Goal: Use online tool/utility: Use online tool/utility

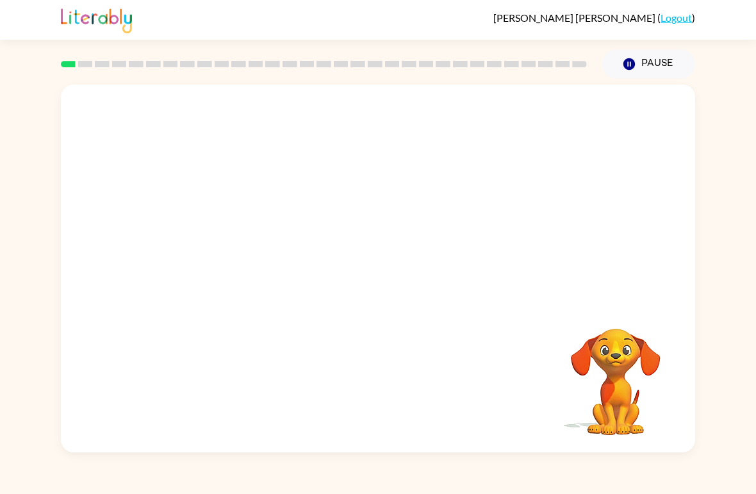
click at [336, 204] on video "Your browser must support playing .mp4 files to use Literably. Please try using…" at bounding box center [378, 193] width 634 height 217
click at [402, 286] on button "button" at bounding box center [378, 275] width 82 height 47
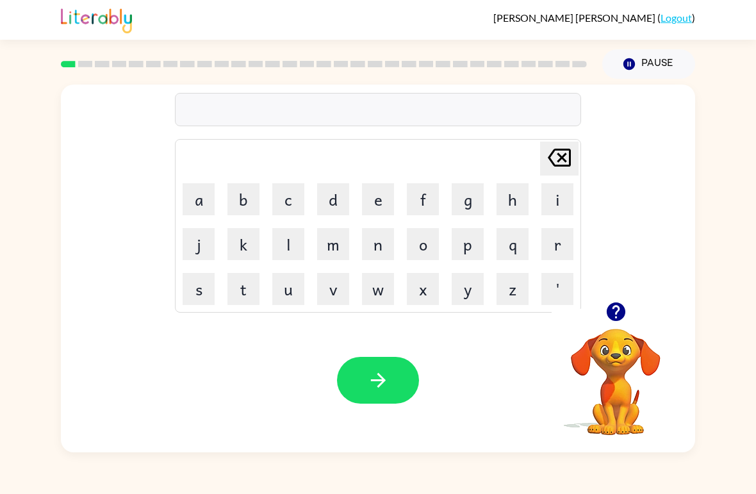
click at [238, 203] on button "b" at bounding box center [244, 199] width 32 height 32
click at [433, 243] on button "o" at bounding box center [423, 244] width 32 height 32
click at [549, 240] on button "r" at bounding box center [558, 244] width 32 height 32
click at [334, 198] on button "d" at bounding box center [333, 199] width 32 height 32
click at [376, 201] on button "e" at bounding box center [378, 199] width 32 height 32
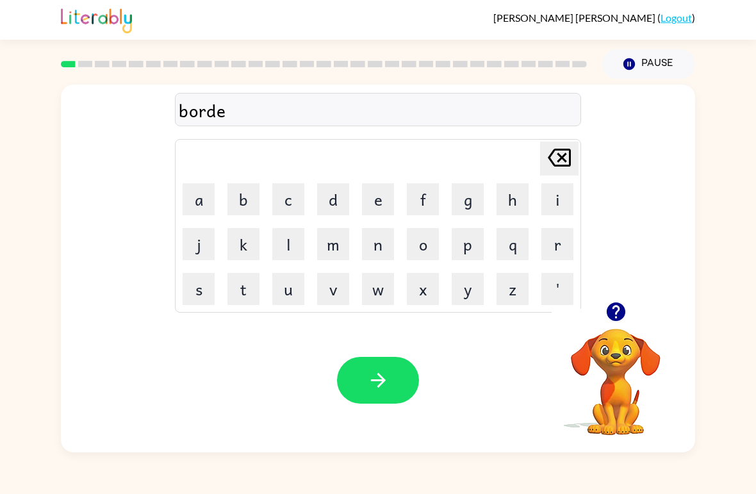
click at [555, 255] on button "r" at bounding box center [558, 244] width 32 height 32
click at [402, 386] on button "button" at bounding box center [378, 380] width 82 height 47
click at [291, 200] on button "c" at bounding box center [288, 199] width 32 height 32
click at [426, 246] on button "o" at bounding box center [423, 244] width 32 height 32
click at [290, 291] on button "u" at bounding box center [288, 289] width 32 height 32
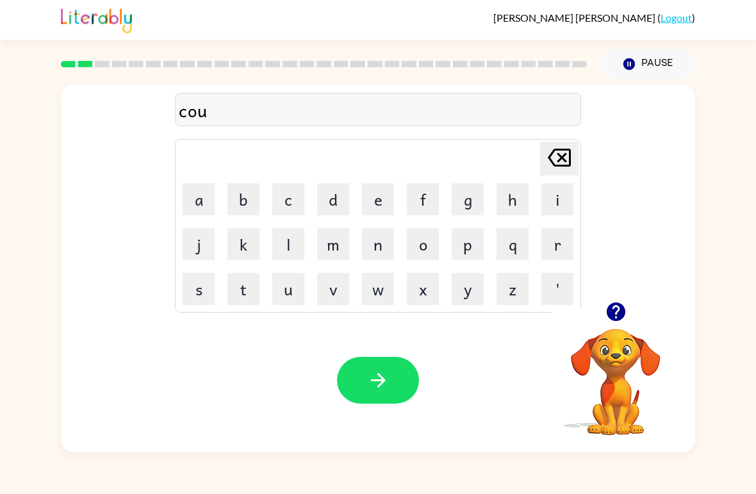
click at [381, 246] on button "n" at bounding box center [378, 244] width 32 height 32
click at [242, 288] on button "t" at bounding box center [244, 289] width 32 height 32
click at [384, 392] on button "button" at bounding box center [378, 380] width 82 height 47
click at [287, 241] on button "l" at bounding box center [288, 244] width 32 height 32
click at [425, 246] on button "o" at bounding box center [423, 244] width 32 height 32
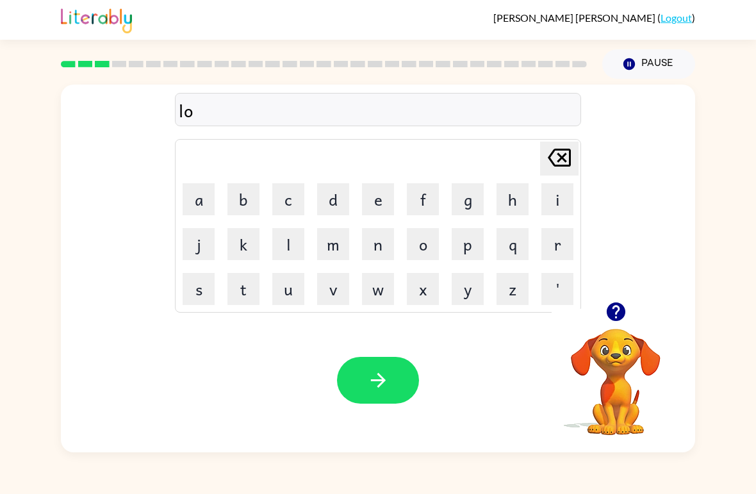
click at [292, 201] on button "c" at bounding box center [288, 199] width 32 height 32
click at [210, 201] on button "a" at bounding box center [199, 199] width 32 height 32
click at [556, 203] on button "i" at bounding box center [558, 199] width 32 height 32
click at [254, 292] on button "t" at bounding box center [244, 289] width 32 height 32
click at [568, 165] on icon "[PERSON_NAME] last character input" at bounding box center [559, 157] width 31 height 31
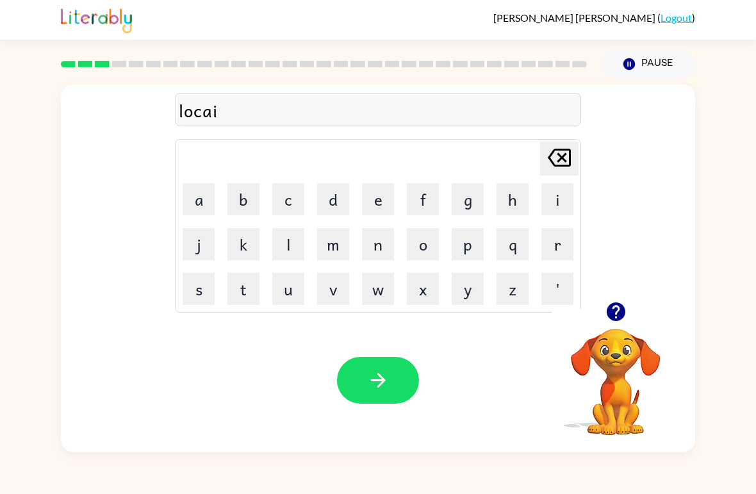
click at [568, 164] on icon "[PERSON_NAME] last character input" at bounding box center [559, 157] width 31 height 31
click at [249, 291] on button "t" at bounding box center [244, 289] width 32 height 32
click at [386, 197] on button "e" at bounding box center [378, 199] width 32 height 32
click at [386, 351] on div "Your browser must support playing .mp4 files to use Literably. Please try using…" at bounding box center [378, 380] width 634 height 144
click at [399, 377] on button "button" at bounding box center [378, 380] width 82 height 47
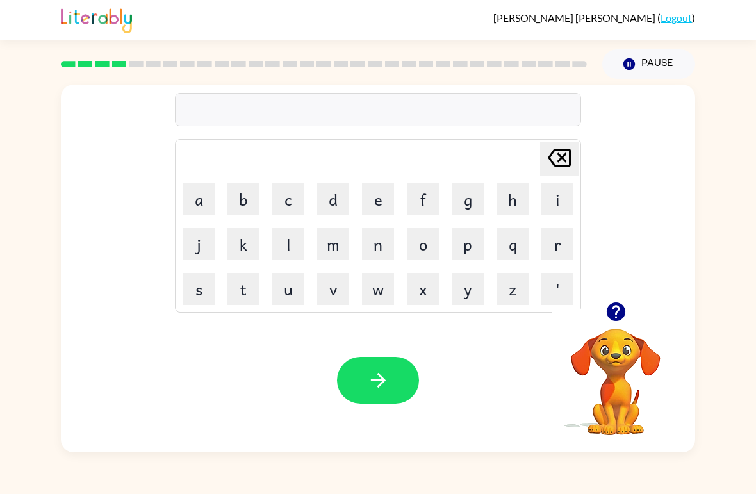
click at [247, 288] on button "t" at bounding box center [244, 289] width 32 height 32
click at [419, 287] on button "x" at bounding box center [423, 289] width 32 height 32
click at [561, 160] on icon at bounding box center [559, 158] width 23 height 18
click at [376, 292] on button "w" at bounding box center [378, 289] width 32 height 32
click at [563, 200] on button "i" at bounding box center [558, 199] width 32 height 32
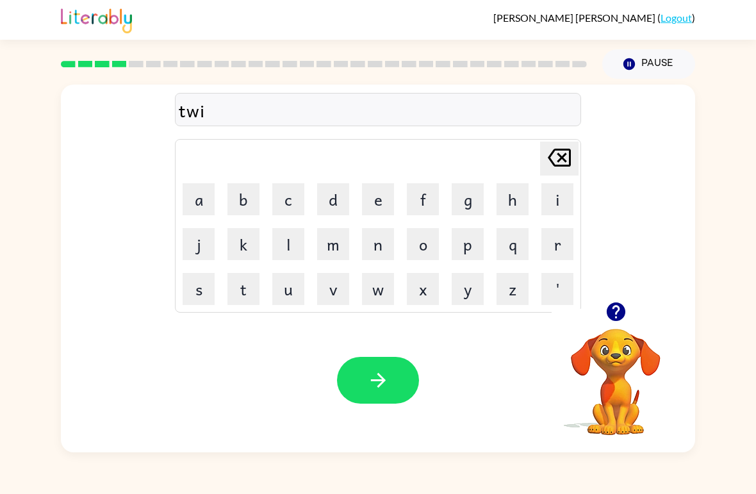
click at [377, 253] on button "n" at bounding box center [378, 244] width 32 height 32
click at [401, 371] on button "button" at bounding box center [378, 380] width 82 height 47
click at [383, 249] on button "n" at bounding box center [378, 244] width 32 height 32
click at [213, 195] on button "a" at bounding box center [199, 199] width 32 height 32
click at [561, 244] on button "r" at bounding box center [558, 244] width 32 height 32
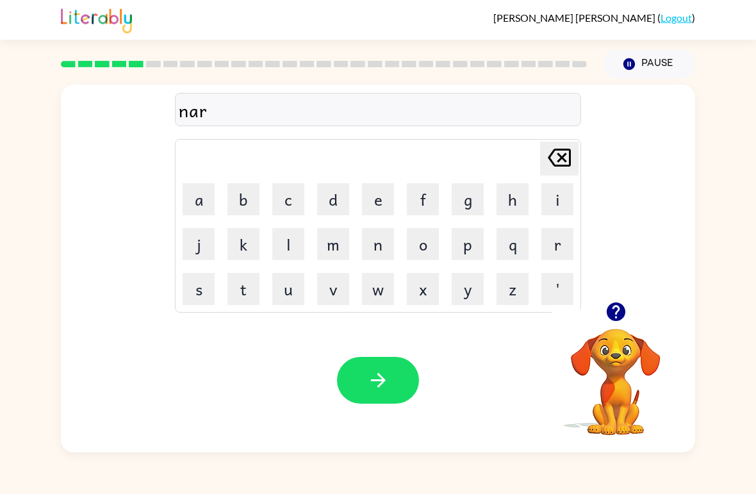
click at [561, 244] on button "r" at bounding box center [558, 244] width 32 height 32
click at [425, 247] on button "o" at bounding box center [423, 244] width 32 height 32
click at [385, 294] on button "w" at bounding box center [378, 289] width 32 height 32
click at [287, 238] on button "l" at bounding box center [288, 244] width 32 height 32
click at [433, 288] on button "x" at bounding box center [423, 289] width 32 height 32
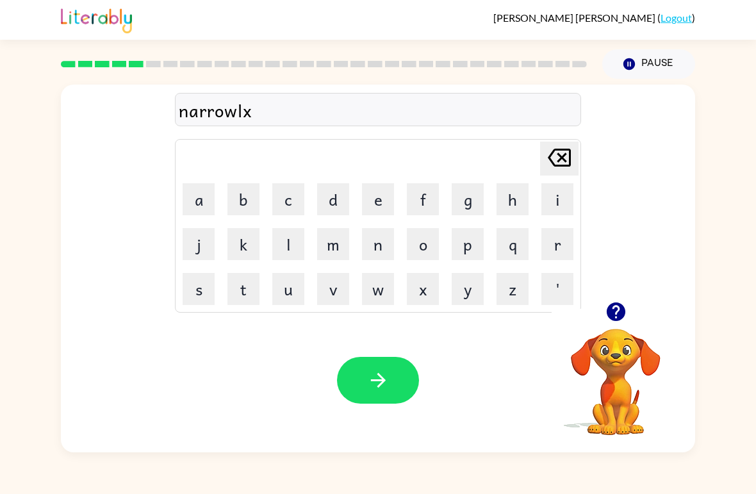
click at [563, 156] on icon "[PERSON_NAME] last character input" at bounding box center [559, 157] width 31 height 31
click at [472, 293] on button "y" at bounding box center [468, 289] width 32 height 32
click at [388, 372] on icon "button" at bounding box center [378, 380] width 22 height 22
click at [246, 199] on button "b" at bounding box center [244, 199] width 32 height 32
click at [386, 199] on button "e" at bounding box center [378, 199] width 32 height 32
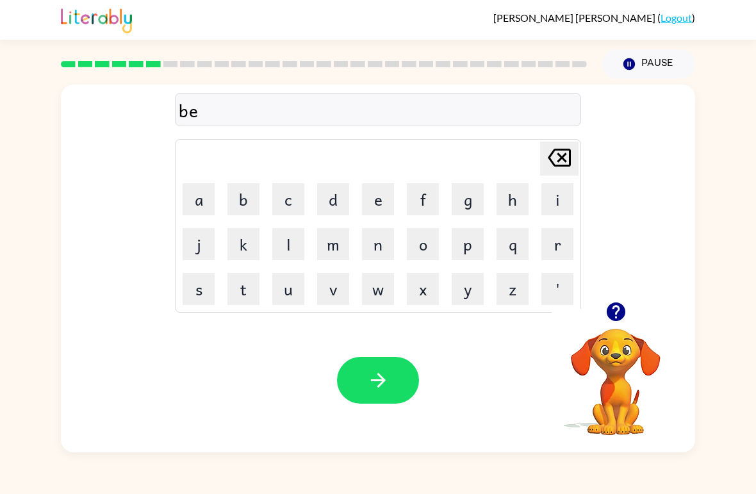
click at [513, 199] on button "h" at bounding box center [513, 199] width 32 height 32
click at [618, 313] on icon "button" at bounding box center [615, 311] width 19 height 19
click at [556, 197] on button "i" at bounding box center [558, 199] width 32 height 32
click at [340, 199] on button "d" at bounding box center [333, 199] width 32 height 32
click at [370, 202] on button "e" at bounding box center [378, 199] width 32 height 32
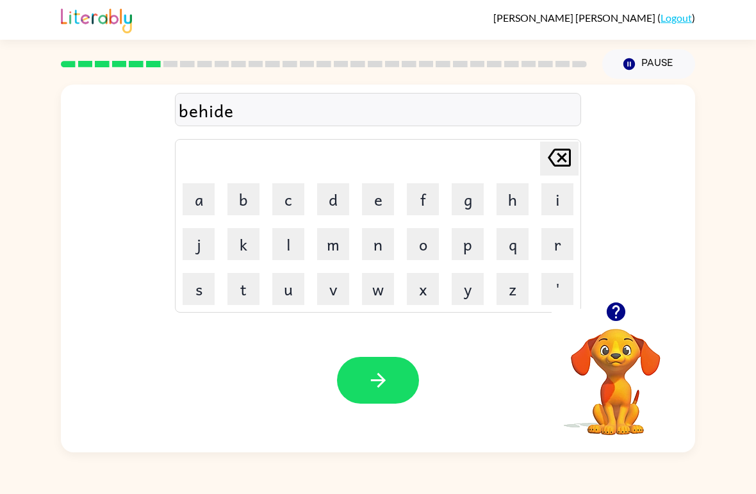
click at [560, 154] on icon "[PERSON_NAME] last character input" at bounding box center [559, 157] width 31 height 31
click at [560, 153] on icon "[PERSON_NAME] last character input" at bounding box center [559, 157] width 31 height 31
click at [559, 161] on icon at bounding box center [559, 158] width 23 height 18
click at [559, 160] on icon at bounding box center [559, 158] width 23 height 18
click at [563, 208] on button "i" at bounding box center [558, 199] width 32 height 32
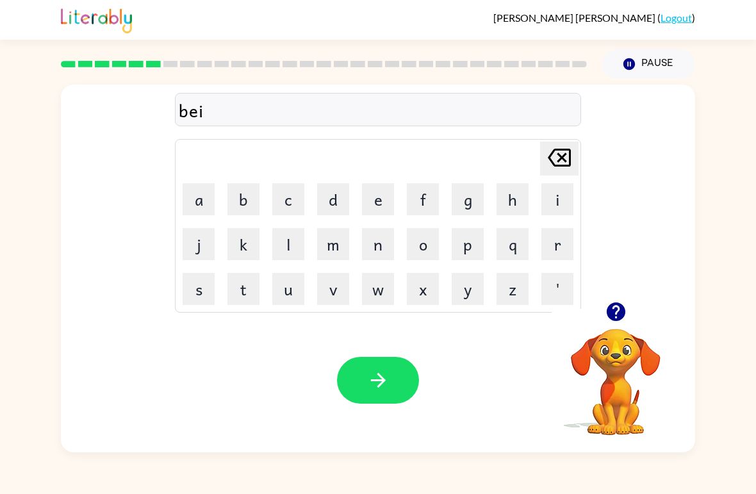
click at [558, 158] on icon "[PERSON_NAME] last character input" at bounding box center [559, 157] width 31 height 31
click at [510, 207] on button "h" at bounding box center [513, 199] width 32 height 32
click at [555, 207] on button "i" at bounding box center [558, 199] width 32 height 32
click at [378, 247] on button "n" at bounding box center [378, 244] width 32 height 32
click at [330, 203] on button "d" at bounding box center [333, 199] width 32 height 32
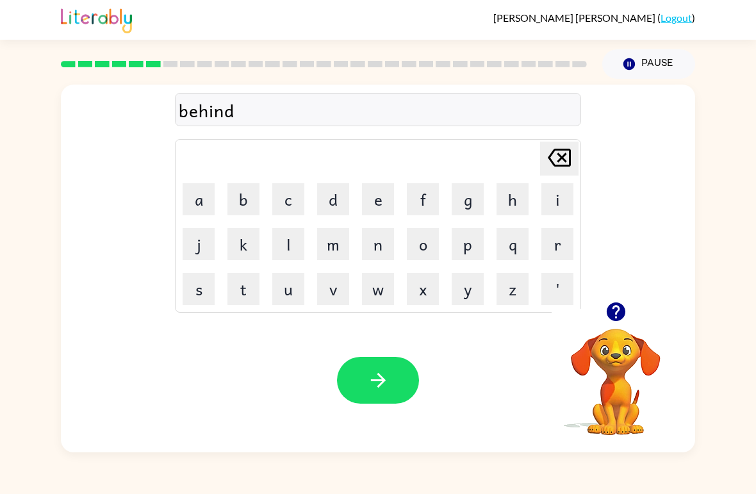
click at [556, 159] on icon "[PERSON_NAME] last character input" at bounding box center [559, 157] width 31 height 31
click at [556, 158] on icon "[PERSON_NAME] last character input" at bounding box center [559, 157] width 31 height 31
click at [563, 149] on icon at bounding box center [559, 158] width 23 height 18
click at [195, 196] on button "a" at bounding box center [199, 199] width 32 height 32
click at [560, 202] on button "i" at bounding box center [558, 199] width 32 height 32
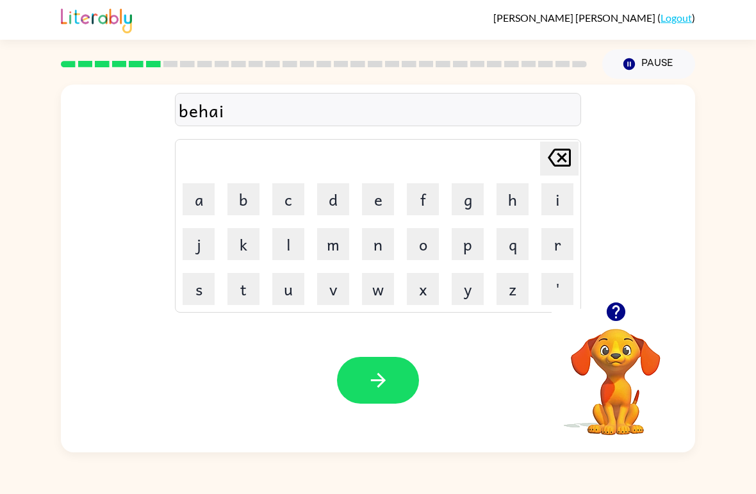
click at [373, 236] on button "n" at bounding box center [378, 244] width 32 height 32
click at [333, 196] on button "d" at bounding box center [333, 199] width 32 height 32
click at [572, 158] on icon "[PERSON_NAME] last character input" at bounding box center [559, 157] width 31 height 31
click at [556, 162] on icon "[PERSON_NAME] last character input" at bounding box center [559, 157] width 31 height 31
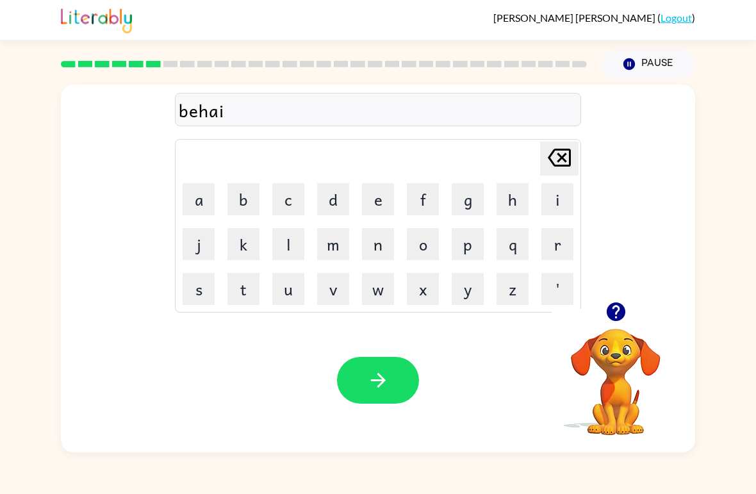
click at [556, 162] on icon "[PERSON_NAME] last character input" at bounding box center [559, 157] width 31 height 31
click at [559, 200] on button "i" at bounding box center [558, 199] width 32 height 32
click at [379, 251] on button "n" at bounding box center [378, 244] width 32 height 32
click at [339, 196] on button "d" at bounding box center [333, 199] width 32 height 32
click at [392, 371] on button "button" at bounding box center [378, 380] width 82 height 47
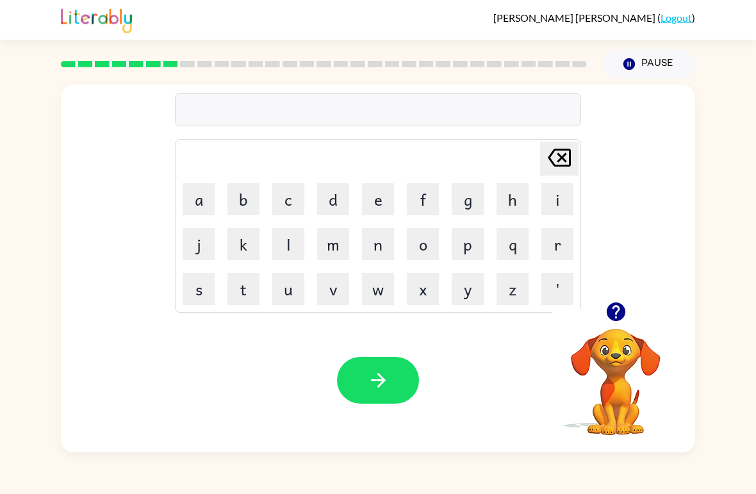
click at [250, 288] on button "t" at bounding box center [244, 289] width 32 height 32
click at [556, 246] on button "r" at bounding box center [558, 244] width 32 height 32
click at [570, 192] on button "i" at bounding box center [558, 199] width 32 height 32
click at [251, 241] on button "k" at bounding box center [244, 244] width 32 height 32
click at [293, 239] on button "l" at bounding box center [288, 244] width 32 height 32
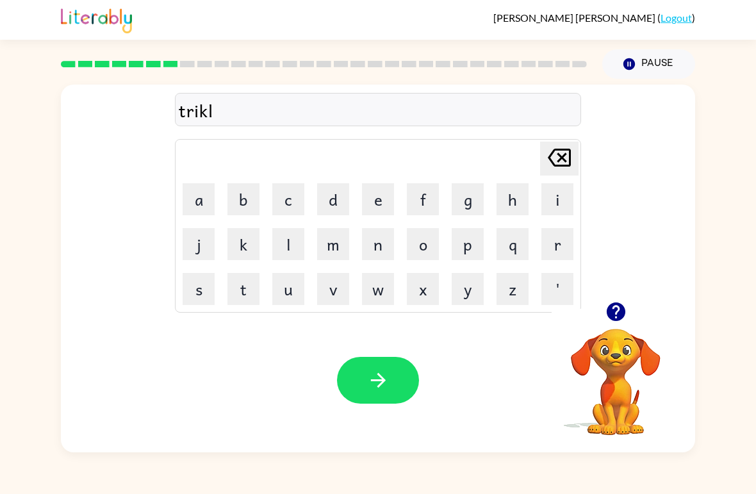
click at [379, 194] on button "e" at bounding box center [378, 199] width 32 height 32
click at [387, 382] on icon "button" at bounding box center [378, 380] width 22 height 22
click at [326, 246] on button "m" at bounding box center [333, 244] width 32 height 32
click at [564, 204] on button "i" at bounding box center [558, 199] width 32 height 32
click at [551, 249] on button "r" at bounding box center [558, 244] width 32 height 32
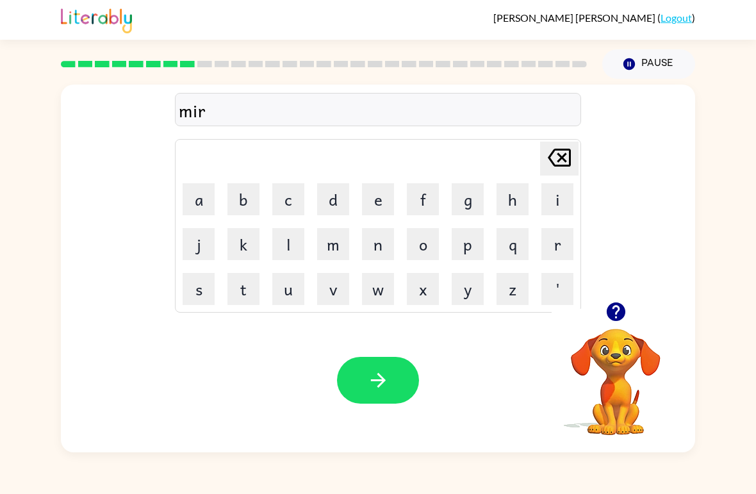
click at [554, 206] on button "i" at bounding box center [558, 199] width 32 height 32
click at [294, 204] on button "c" at bounding box center [288, 199] width 32 height 32
click at [194, 195] on button "a" at bounding box center [199, 199] width 32 height 32
click at [290, 241] on button "l" at bounding box center [288, 244] width 32 height 32
click at [381, 197] on button "e" at bounding box center [378, 199] width 32 height 32
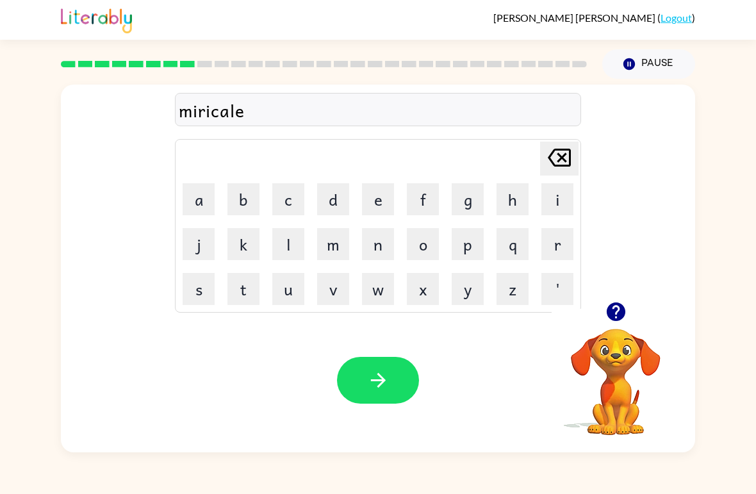
click at [563, 154] on icon "[PERSON_NAME] last character input" at bounding box center [559, 157] width 31 height 31
click at [383, 349] on div "Your browser must support playing .mp4 files to use Literably. Please try using…" at bounding box center [378, 380] width 634 height 144
click at [367, 375] on icon "button" at bounding box center [378, 380] width 22 height 22
click at [381, 246] on button "n" at bounding box center [378, 244] width 32 height 32
click at [555, 201] on button "i" at bounding box center [558, 199] width 32 height 32
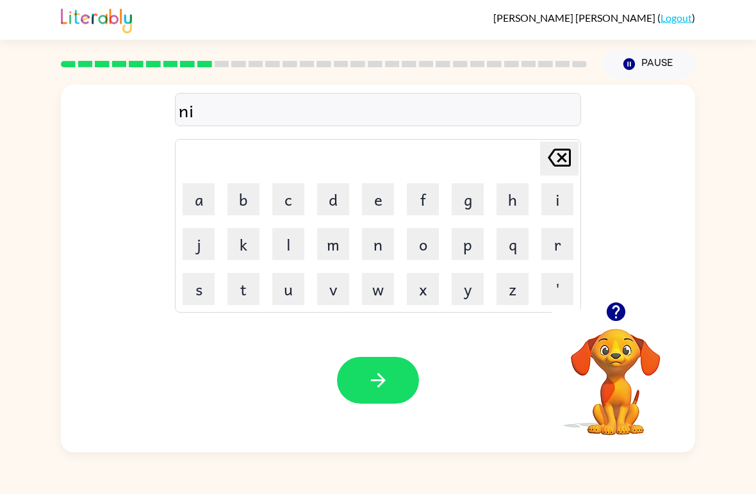
click at [333, 242] on button "m" at bounding box center [333, 244] width 32 height 32
click at [334, 195] on button "d" at bounding box center [333, 199] width 32 height 32
click at [285, 244] on button "l" at bounding box center [288, 244] width 32 height 32
click at [375, 203] on button "e" at bounding box center [378, 199] width 32 height 32
click at [552, 154] on icon at bounding box center [559, 158] width 23 height 18
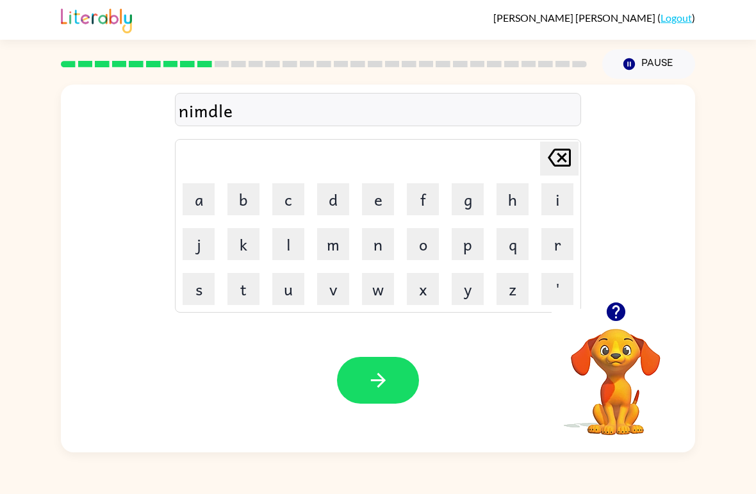
click at [552, 153] on icon at bounding box center [559, 158] width 23 height 18
click at [554, 154] on icon "[PERSON_NAME] last character input" at bounding box center [559, 157] width 31 height 31
click at [236, 206] on button "b" at bounding box center [244, 199] width 32 height 32
click at [283, 238] on button "l" at bounding box center [288, 244] width 32 height 32
click at [365, 203] on button "e" at bounding box center [378, 199] width 32 height 32
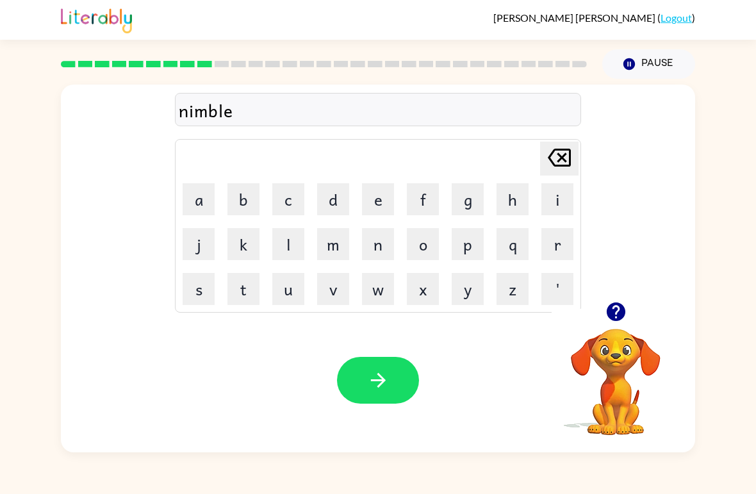
click at [385, 383] on icon "button" at bounding box center [378, 380] width 22 height 22
click at [288, 295] on button "u" at bounding box center [288, 289] width 32 height 32
click at [379, 246] on button "n" at bounding box center [378, 244] width 32 height 32
click at [425, 199] on button "f" at bounding box center [423, 199] width 32 height 32
click at [425, 253] on button "o" at bounding box center [423, 244] width 32 height 32
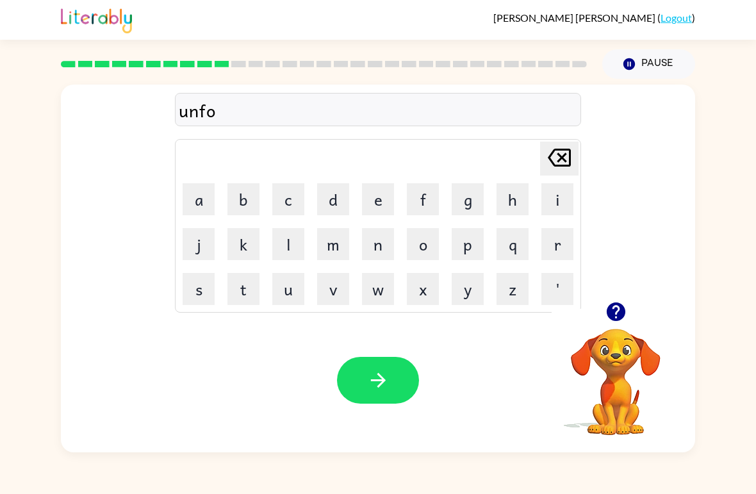
click at [282, 249] on button "l" at bounding box center [288, 244] width 32 height 32
click at [335, 201] on button "d" at bounding box center [333, 199] width 32 height 32
click at [344, 192] on button "d" at bounding box center [333, 199] width 32 height 32
click at [342, 195] on button "d" at bounding box center [333, 199] width 32 height 32
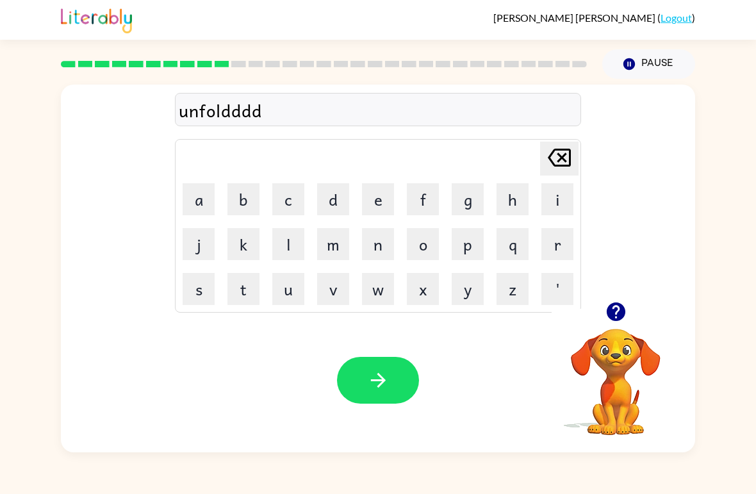
click at [338, 192] on button "d" at bounding box center [333, 199] width 32 height 32
click at [336, 192] on button "d" at bounding box center [333, 199] width 32 height 32
click at [335, 193] on button "d" at bounding box center [333, 199] width 32 height 32
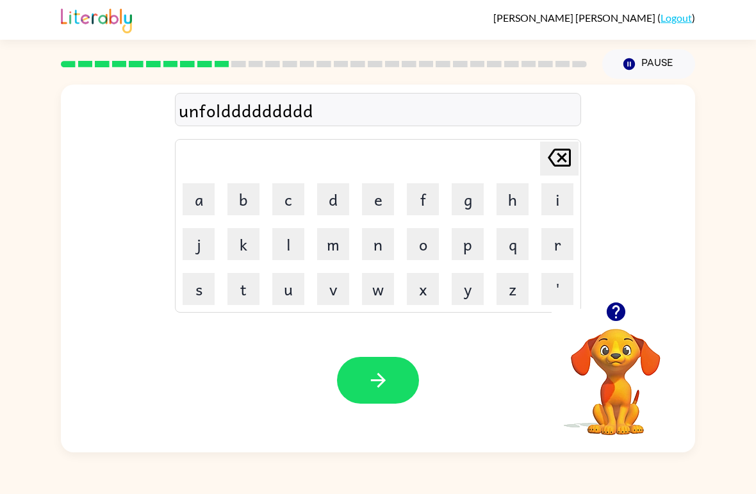
click at [335, 193] on button "d" at bounding box center [333, 199] width 32 height 32
click at [336, 194] on button "d" at bounding box center [333, 199] width 32 height 32
click at [340, 195] on button "d" at bounding box center [333, 199] width 32 height 32
click at [340, 194] on button "d" at bounding box center [333, 199] width 32 height 32
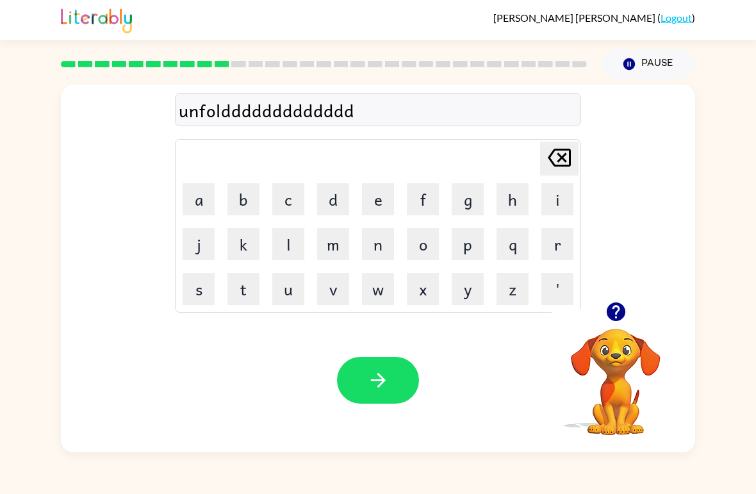
click at [341, 192] on button "d" at bounding box center [333, 199] width 32 height 32
click at [342, 194] on button "d" at bounding box center [333, 199] width 32 height 32
click at [340, 197] on button "d" at bounding box center [333, 199] width 32 height 32
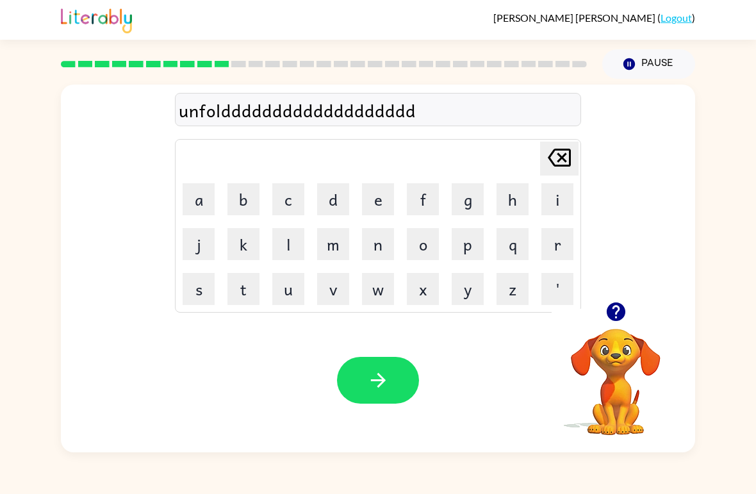
click at [339, 197] on button "d" at bounding box center [333, 199] width 32 height 32
click at [337, 203] on button "d" at bounding box center [333, 199] width 32 height 32
click at [337, 202] on button "d" at bounding box center [333, 199] width 32 height 32
click at [339, 197] on button "d" at bounding box center [333, 199] width 32 height 32
click at [567, 154] on icon "[PERSON_NAME] last character input" at bounding box center [559, 157] width 31 height 31
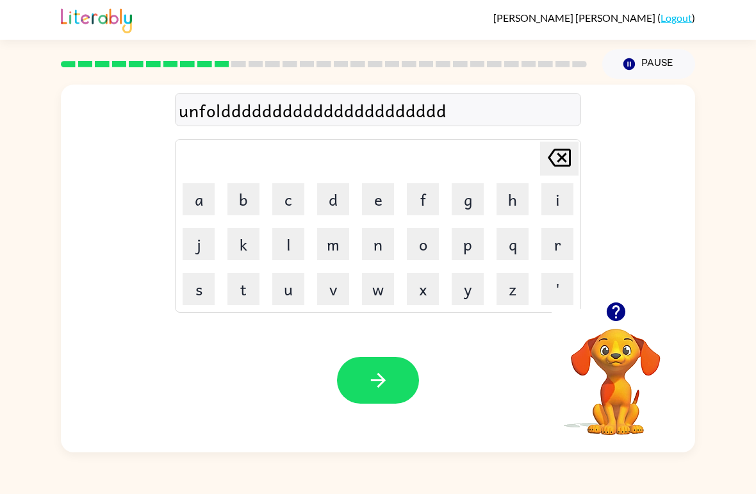
click at [567, 154] on icon "[PERSON_NAME] last character input" at bounding box center [559, 157] width 31 height 31
click at [566, 156] on icon at bounding box center [559, 158] width 23 height 18
click at [565, 155] on icon at bounding box center [559, 158] width 23 height 18
click at [559, 162] on icon at bounding box center [559, 158] width 23 height 18
click at [559, 161] on icon at bounding box center [559, 158] width 23 height 18
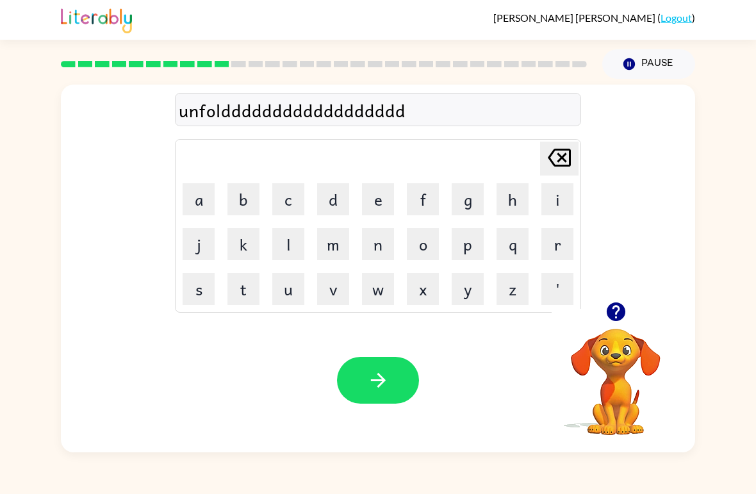
click at [559, 161] on icon at bounding box center [559, 158] width 23 height 18
click at [562, 161] on icon "[PERSON_NAME] last character input" at bounding box center [559, 157] width 31 height 31
click at [561, 160] on icon at bounding box center [559, 158] width 23 height 18
click at [566, 159] on icon "[PERSON_NAME] last character input" at bounding box center [559, 157] width 31 height 31
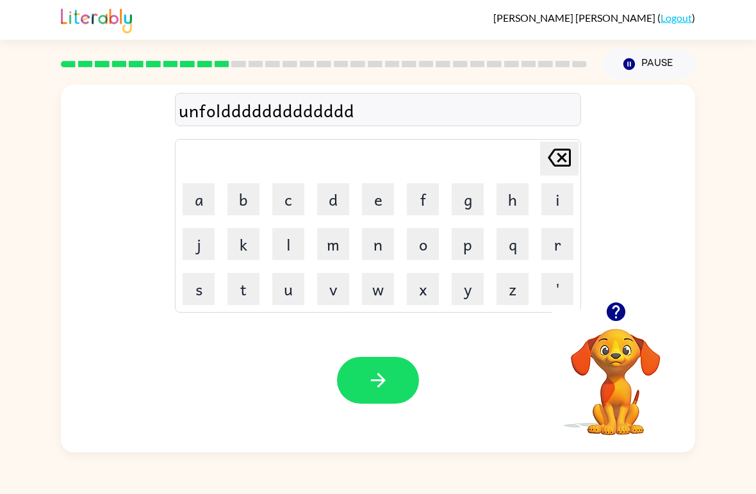
click at [565, 158] on icon "[PERSON_NAME] last character input" at bounding box center [559, 157] width 31 height 31
click at [568, 159] on icon "[PERSON_NAME] last character input" at bounding box center [559, 157] width 31 height 31
click at [572, 156] on icon "[PERSON_NAME] last character input" at bounding box center [559, 157] width 31 height 31
click at [571, 156] on icon at bounding box center [559, 158] width 23 height 18
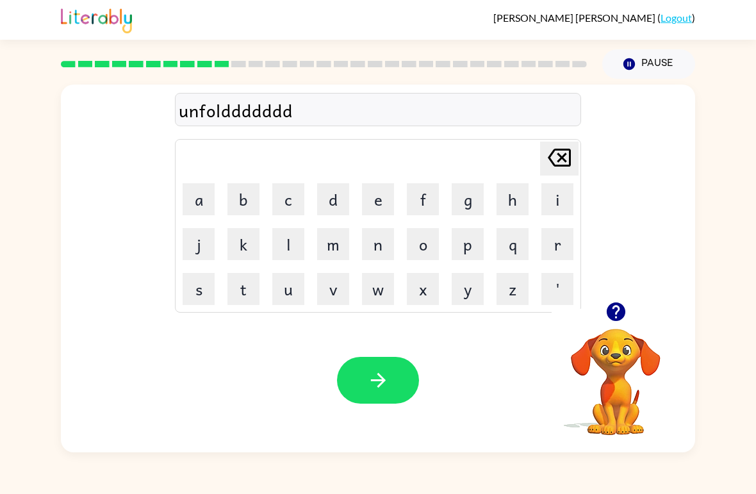
click at [574, 156] on icon "[PERSON_NAME] last character input" at bounding box center [559, 157] width 31 height 31
click at [574, 155] on icon "[PERSON_NAME] last character input" at bounding box center [559, 157] width 31 height 31
click at [576, 156] on button "[PERSON_NAME] last character input" at bounding box center [559, 159] width 38 height 34
click at [576, 155] on button "[PERSON_NAME] last character input" at bounding box center [559, 159] width 38 height 34
click at [577, 156] on button "[PERSON_NAME] last character input" at bounding box center [559, 159] width 38 height 34
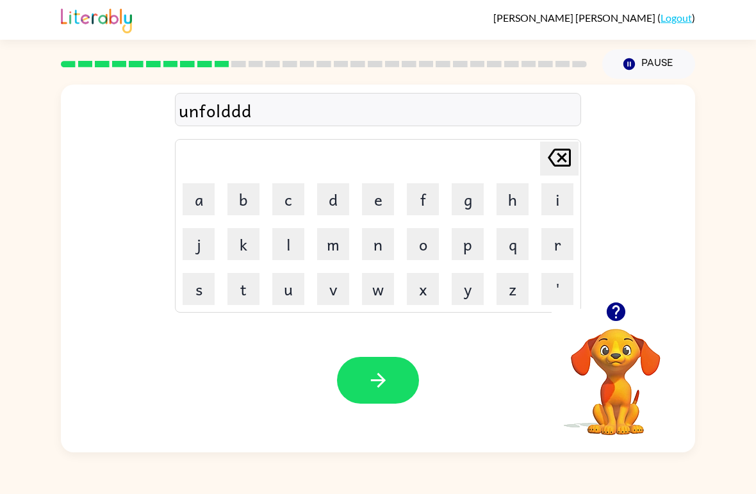
click at [576, 156] on button "[PERSON_NAME] last character input" at bounding box center [559, 159] width 38 height 34
click at [565, 165] on icon "[PERSON_NAME] last character input" at bounding box center [559, 157] width 31 height 31
click at [336, 205] on button "d" at bounding box center [333, 199] width 32 height 32
click at [403, 373] on button "button" at bounding box center [378, 380] width 82 height 47
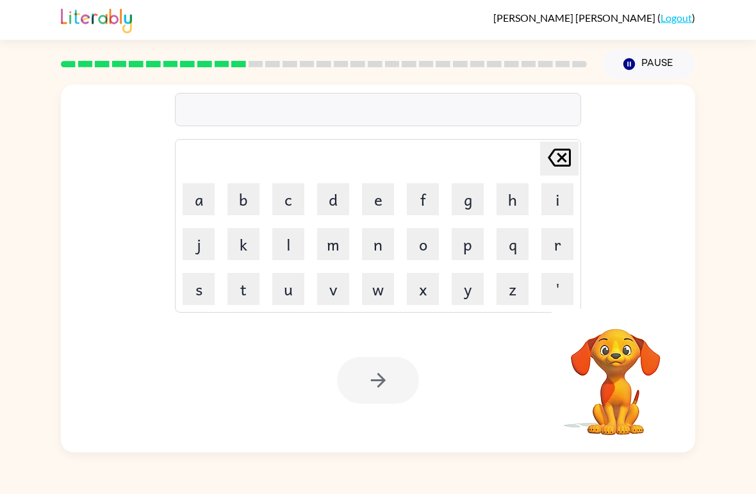
click at [335, 290] on button "v" at bounding box center [333, 289] width 32 height 32
click at [426, 240] on button "o" at bounding box center [423, 244] width 32 height 32
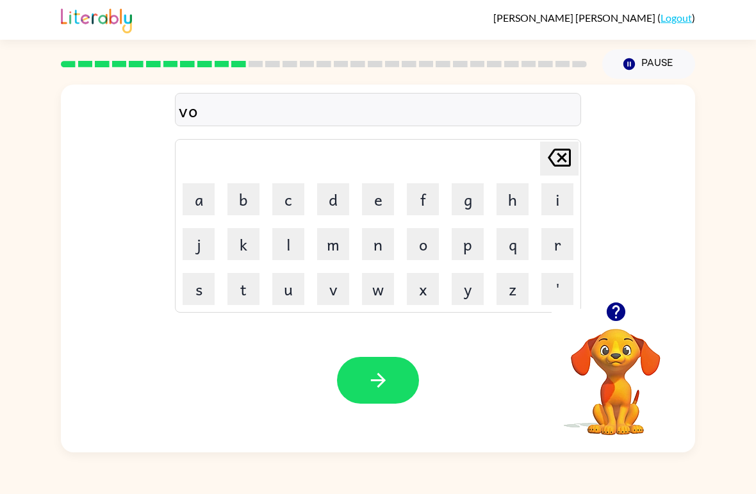
click at [253, 281] on button "t" at bounding box center [244, 289] width 32 height 32
click at [383, 195] on button "e" at bounding box center [378, 199] width 32 height 32
click at [408, 374] on button "button" at bounding box center [378, 380] width 82 height 47
click at [240, 197] on button "b" at bounding box center [244, 199] width 32 height 32
click at [379, 203] on button "e" at bounding box center [378, 199] width 32 height 32
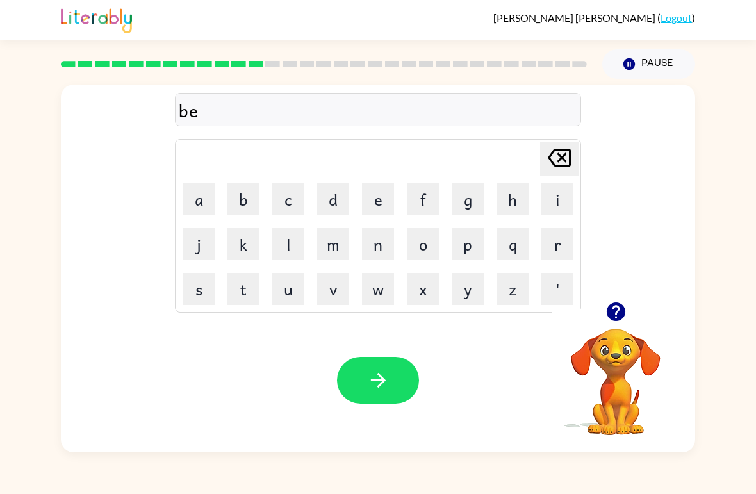
click at [332, 199] on button "d" at bounding box center [333, 199] width 32 height 32
click at [246, 288] on button "t" at bounding box center [244, 289] width 32 height 32
click at [555, 200] on button "i" at bounding box center [558, 199] width 32 height 32
click at [337, 248] on button "m" at bounding box center [333, 244] width 32 height 32
click at [378, 199] on button "e" at bounding box center [378, 199] width 32 height 32
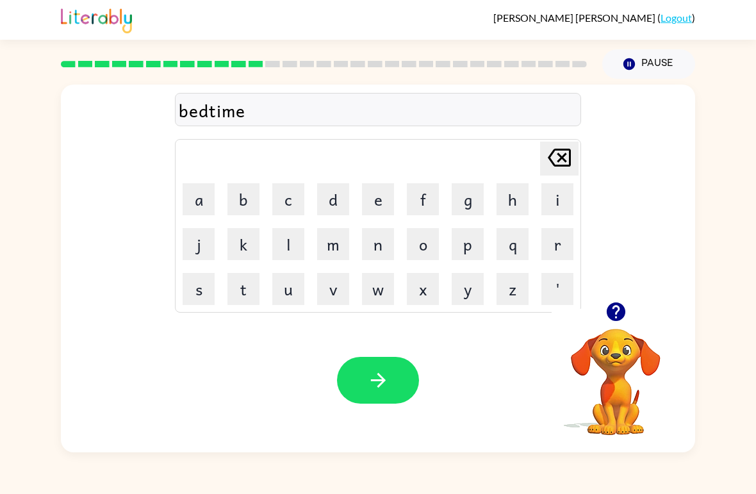
click at [394, 382] on button "button" at bounding box center [378, 380] width 82 height 47
click at [419, 199] on button "f" at bounding box center [423, 199] width 32 height 32
click at [561, 201] on button "i" at bounding box center [558, 199] width 32 height 32
click at [245, 285] on button "t" at bounding box center [244, 289] width 32 height 32
click at [377, 247] on button "n" at bounding box center [378, 244] width 32 height 32
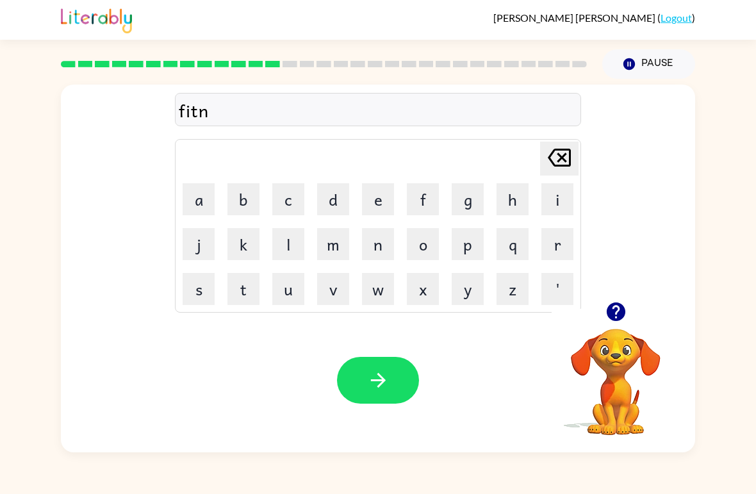
click at [383, 194] on button "e" at bounding box center [378, 199] width 32 height 32
click at [201, 283] on button "s" at bounding box center [199, 289] width 32 height 32
click at [398, 374] on button "button" at bounding box center [378, 380] width 82 height 47
click at [328, 194] on button "d" at bounding box center [333, 199] width 32 height 32
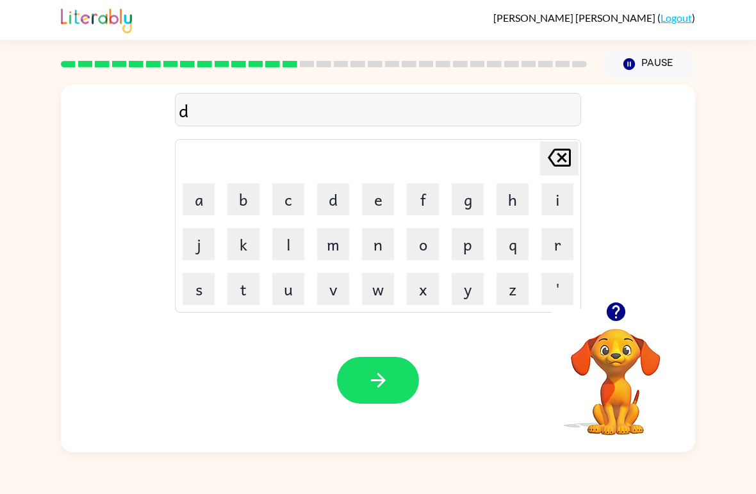
click at [375, 195] on button "e" at bounding box center [378, 199] width 32 height 32
click at [297, 242] on button "l" at bounding box center [288, 244] width 32 height 32
click at [201, 205] on button "a" at bounding box center [199, 199] width 32 height 32
click at [462, 302] on button "y" at bounding box center [468, 289] width 32 height 32
click at [387, 371] on icon "button" at bounding box center [378, 380] width 22 height 22
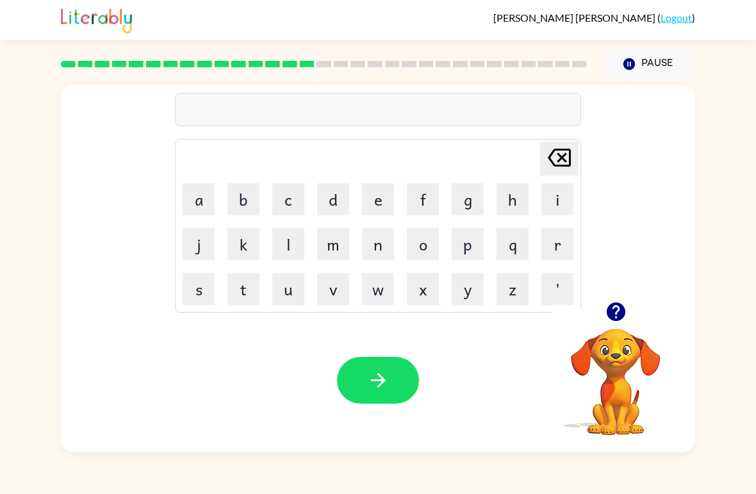
click at [616, 313] on icon "button" at bounding box center [616, 312] width 22 height 22
click at [244, 285] on button "t" at bounding box center [244, 289] width 32 height 32
click at [376, 199] on button "e" at bounding box center [378, 199] width 32 height 32
click at [564, 236] on button "r" at bounding box center [558, 244] width 32 height 32
click at [335, 234] on button "m" at bounding box center [333, 244] width 32 height 32
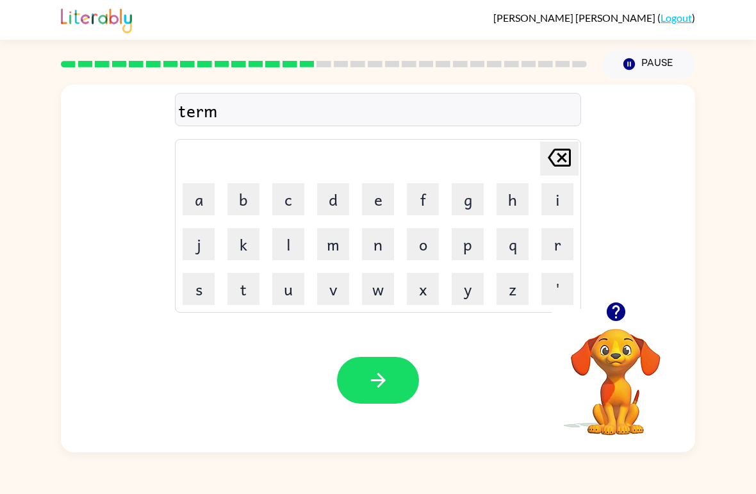
click at [393, 383] on button "button" at bounding box center [378, 380] width 82 height 47
click at [238, 230] on button "k" at bounding box center [244, 244] width 32 height 32
click at [429, 211] on button "f" at bounding box center [423, 199] width 32 height 32
click at [481, 254] on button "p" at bounding box center [468, 244] width 32 height 32
click at [352, 274] on td "v" at bounding box center [333, 289] width 44 height 44
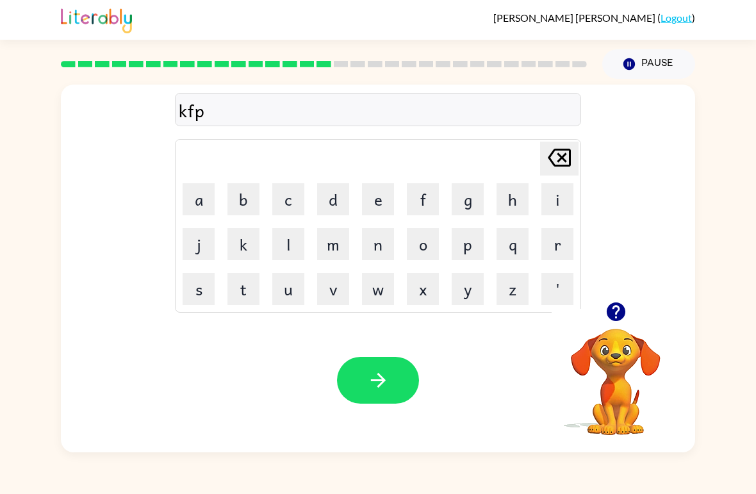
click at [552, 146] on icon "[PERSON_NAME] last character input" at bounding box center [559, 157] width 31 height 31
click at [552, 145] on icon "[PERSON_NAME] last character input" at bounding box center [559, 157] width 31 height 31
click at [563, 154] on icon "[PERSON_NAME] last character input" at bounding box center [559, 157] width 31 height 31
click at [213, 292] on button "s" at bounding box center [199, 289] width 32 height 32
click at [347, 195] on button "d" at bounding box center [333, 199] width 32 height 32
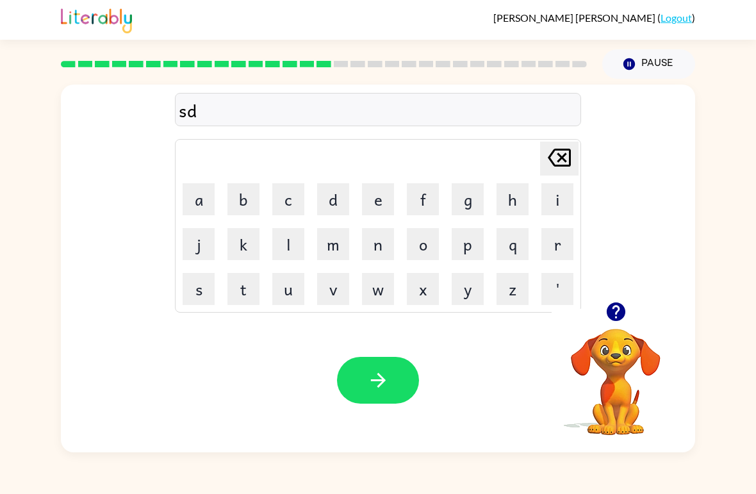
click at [570, 148] on icon "[PERSON_NAME] last character input" at bounding box center [559, 157] width 31 height 31
click at [381, 201] on button "e" at bounding box center [378, 199] width 32 height 32
click at [289, 304] on button "u" at bounding box center [288, 289] width 32 height 32
click at [570, 150] on icon at bounding box center [559, 158] width 23 height 18
click at [274, 295] on button "u" at bounding box center [288, 289] width 32 height 32
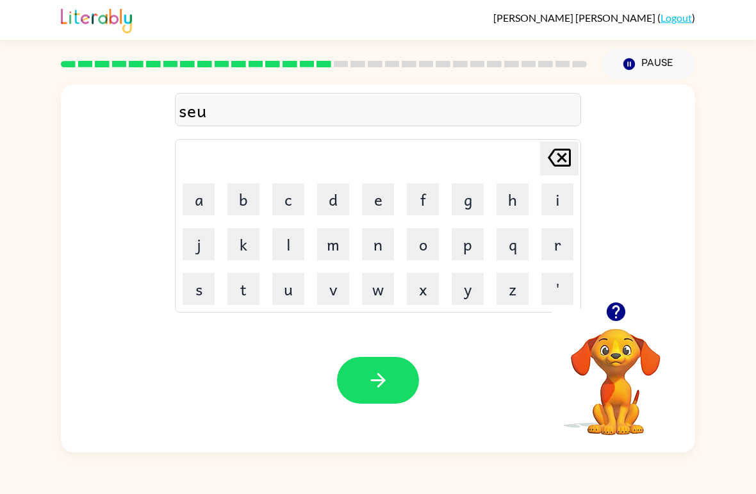
click at [561, 148] on icon "[PERSON_NAME] last character input" at bounding box center [559, 157] width 31 height 31
click at [267, 308] on td "u" at bounding box center [289, 289] width 44 height 44
click at [280, 302] on button "u" at bounding box center [288, 289] width 32 height 32
click at [561, 163] on icon "[PERSON_NAME] last character input" at bounding box center [559, 157] width 31 height 31
click at [258, 299] on button "t" at bounding box center [244, 289] width 32 height 32
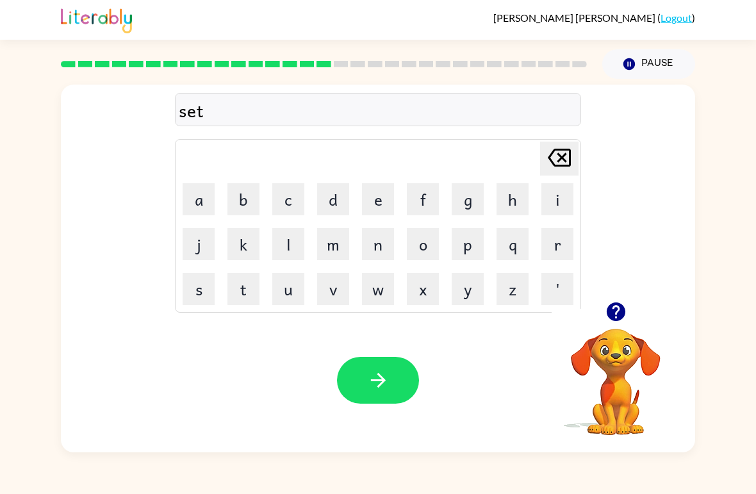
click at [372, 377] on icon "button" at bounding box center [378, 380] width 22 height 22
click at [247, 201] on button "b" at bounding box center [244, 199] width 32 height 32
click at [568, 240] on button "r" at bounding box center [558, 244] width 32 height 32
click at [565, 197] on button "i" at bounding box center [558, 199] width 32 height 32
click at [340, 247] on button "m" at bounding box center [333, 244] width 32 height 32
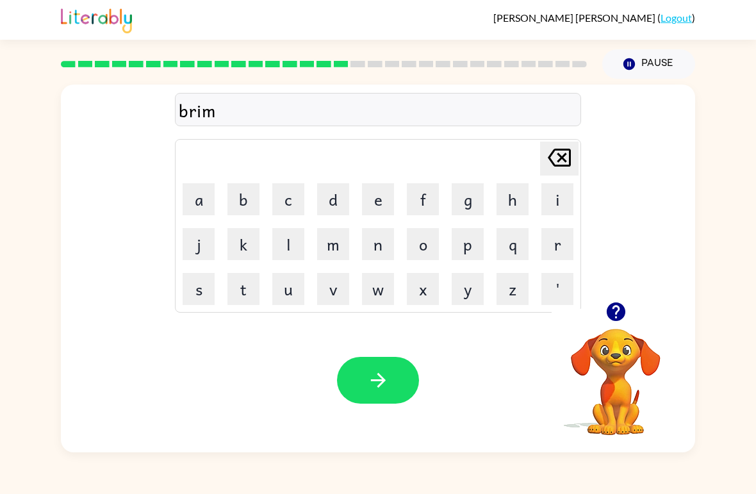
click at [558, 199] on button "i" at bounding box center [558, 199] width 32 height 32
click at [376, 244] on button "n" at bounding box center [378, 244] width 32 height 32
click at [570, 153] on icon at bounding box center [559, 158] width 23 height 18
click at [475, 199] on button "g" at bounding box center [468, 199] width 32 height 32
click at [561, 164] on icon "[PERSON_NAME] last character input" at bounding box center [559, 157] width 31 height 31
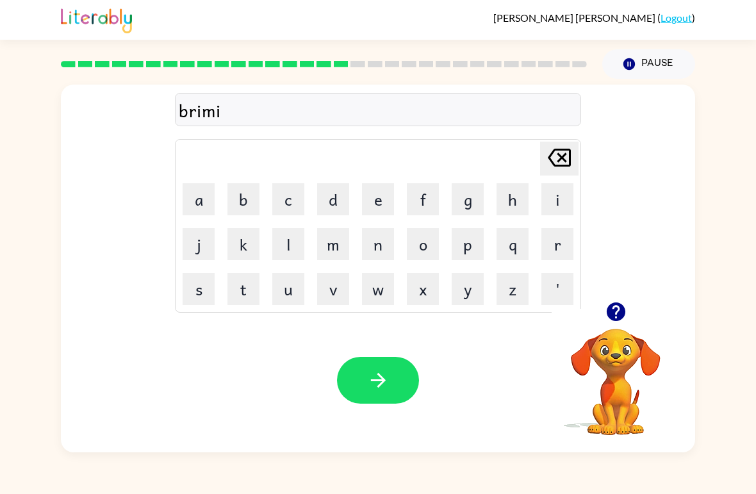
click at [376, 249] on button "n" at bounding box center [378, 244] width 32 height 32
click at [473, 204] on button "g" at bounding box center [468, 199] width 32 height 32
click at [381, 374] on icon "button" at bounding box center [378, 380] width 22 height 22
click at [463, 247] on button "p" at bounding box center [468, 244] width 32 height 32
click at [297, 245] on button "l" at bounding box center [288, 244] width 32 height 32
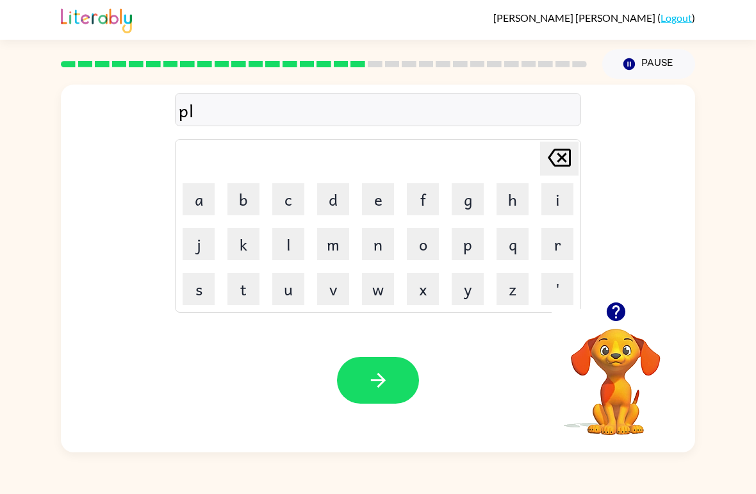
click at [195, 191] on button "a" at bounding box center [199, 199] width 32 height 32
click at [197, 286] on button "s" at bounding box center [199, 289] width 32 height 32
click at [243, 294] on button "t" at bounding box center [244, 289] width 32 height 32
click at [560, 206] on button "i" at bounding box center [558, 199] width 32 height 32
click at [288, 194] on button "c" at bounding box center [288, 199] width 32 height 32
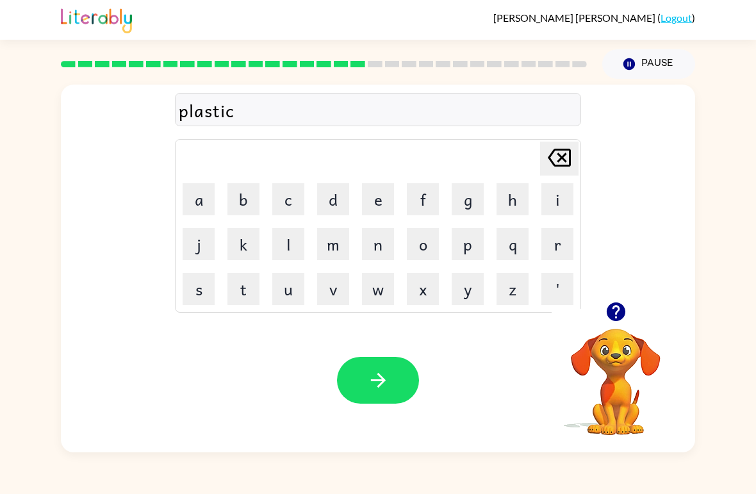
click at [378, 382] on icon "button" at bounding box center [378, 380] width 22 height 22
click at [341, 204] on button "d" at bounding box center [333, 199] width 32 height 32
click at [388, 199] on button "e" at bounding box center [378, 199] width 32 height 32
click at [195, 295] on button "s" at bounding box center [199, 289] width 32 height 32
click at [461, 250] on button "p" at bounding box center [468, 244] width 32 height 32
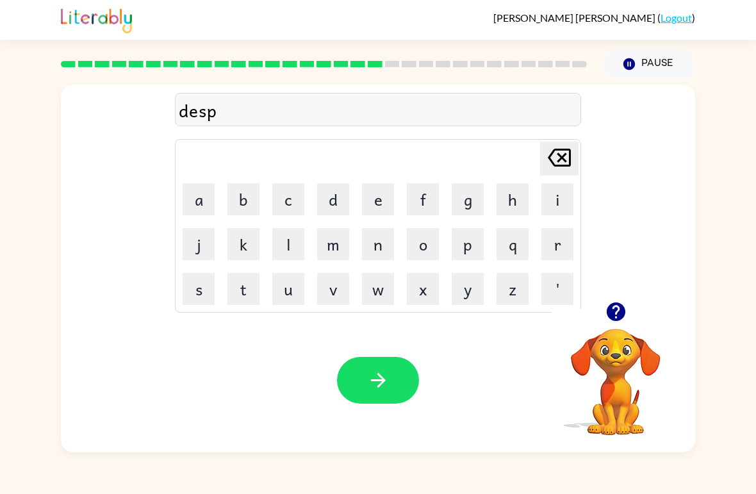
click at [291, 245] on button "l" at bounding box center [288, 244] width 32 height 32
click at [204, 291] on button "s" at bounding box center [199, 289] width 32 height 32
click at [567, 169] on icon "[PERSON_NAME] last character input" at bounding box center [559, 157] width 31 height 31
click at [201, 208] on button "a" at bounding box center [199, 199] width 32 height 32
click at [470, 285] on button "y" at bounding box center [468, 289] width 32 height 32
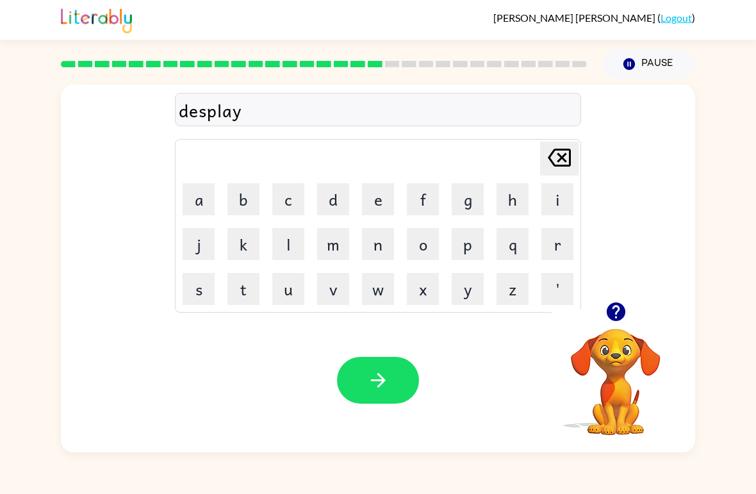
click at [377, 369] on button "button" at bounding box center [378, 380] width 82 height 47
click at [331, 206] on button "d" at bounding box center [333, 199] width 32 height 32
click at [624, 309] on icon "button" at bounding box center [615, 311] width 19 height 19
click at [290, 301] on button "u" at bounding box center [288, 289] width 32 height 32
click at [204, 296] on button "s" at bounding box center [199, 289] width 32 height 32
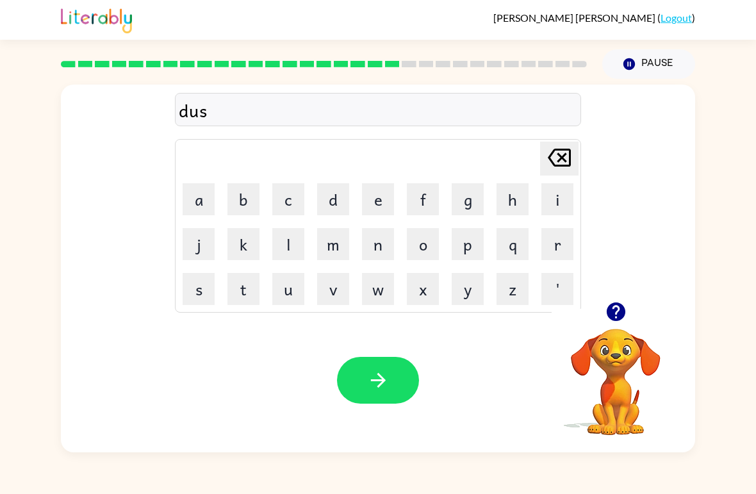
click at [249, 281] on button "t" at bounding box center [244, 289] width 32 height 32
click at [390, 195] on button "e" at bounding box center [378, 199] width 32 height 32
click at [335, 204] on button "d" at bounding box center [333, 199] width 32 height 32
click at [375, 377] on icon "button" at bounding box center [378, 380] width 22 height 22
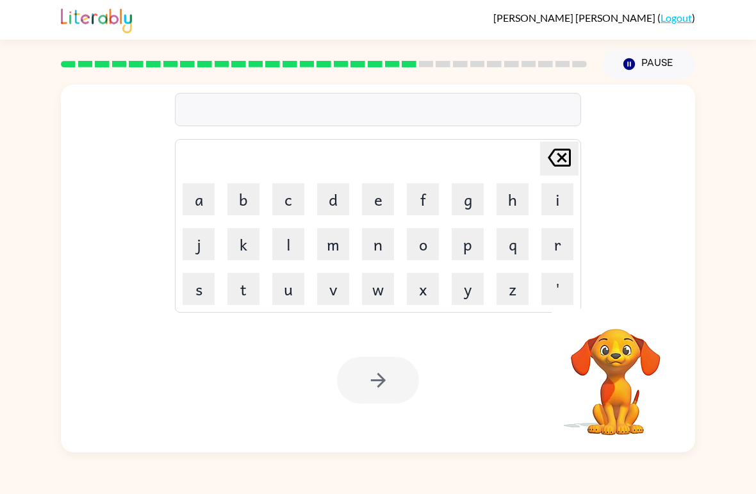
click at [296, 201] on button "c" at bounding box center [288, 199] width 32 height 32
click at [369, 205] on button "e" at bounding box center [378, 199] width 32 height 32
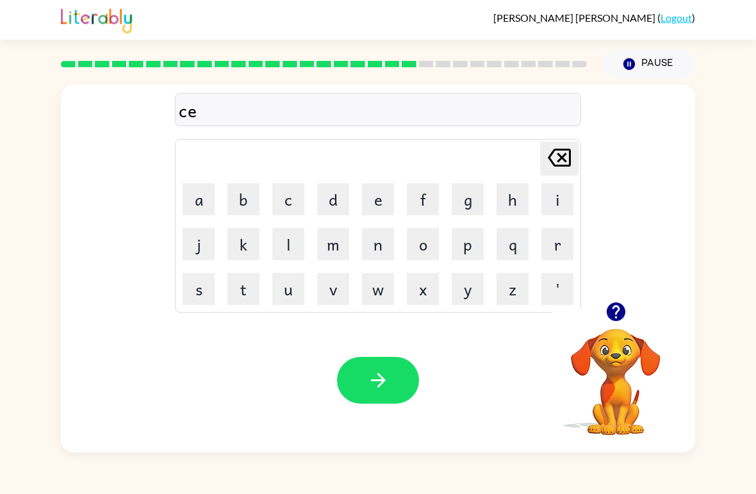
click at [385, 246] on button "n" at bounding box center [378, 244] width 32 height 32
click at [247, 294] on button "t" at bounding box center [244, 289] width 32 height 32
click at [383, 196] on button "e" at bounding box center [378, 199] width 32 height 32
click at [468, 244] on button "p" at bounding box center [468, 244] width 32 height 32
click at [560, 195] on button "i" at bounding box center [558, 199] width 32 height 32
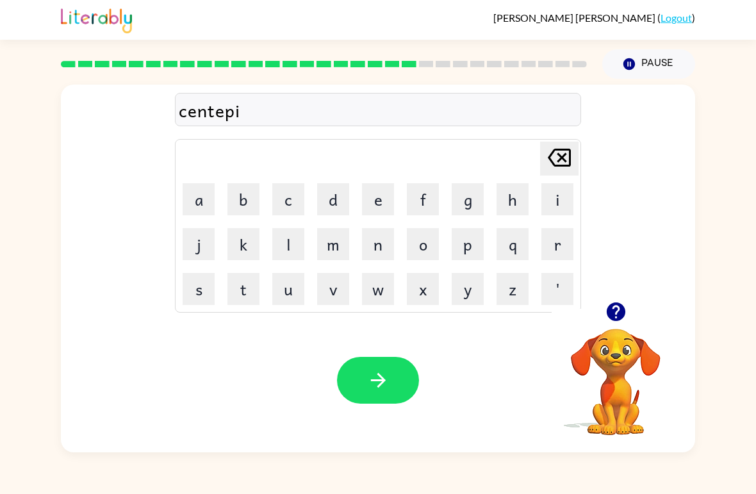
click at [378, 197] on button "e" at bounding box center [378, 199] width 32 height 32
click at [333, 195] on button "d" at bounding box center [333, 199] width 32 height 32
click at [563, 153] on icon "[PERSON_NAME] last character input" at bounding box center [559, 157] width 31 height 31
click at [326, 192] on button "d" at bounding box center [333, 199] width 32 height 32
click at [379, 360] on button "button" at bounding box center [378, 380] width 82 height 47
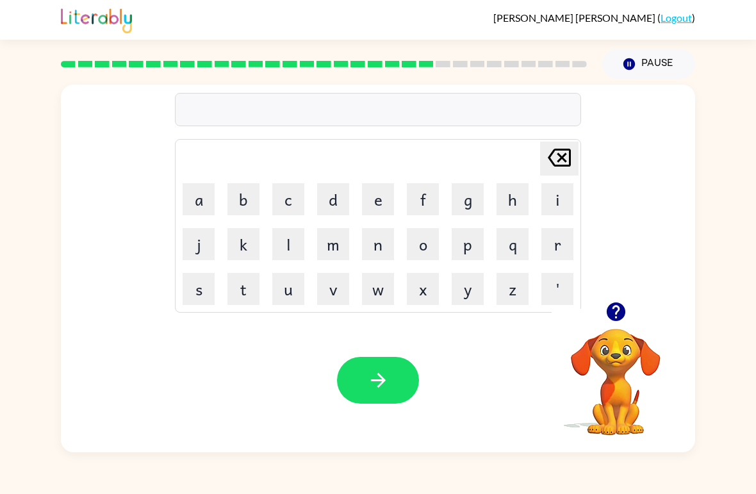
click at [554, 245] on button "r" at bounding box center [558, 244] width 32 height 32
click at [213, 200] on button "a" at bounding box center [199, 199] width 32 height 32
click at [561, 206] on button "i" at bounding box center [558, 199] width 32 height 32
click at [376, 242] on button "n" at bounding box center [378, 244] width 32 height 32
click at [292, 196] on button "c" at bounding box center [288, 199] width 32 height 32
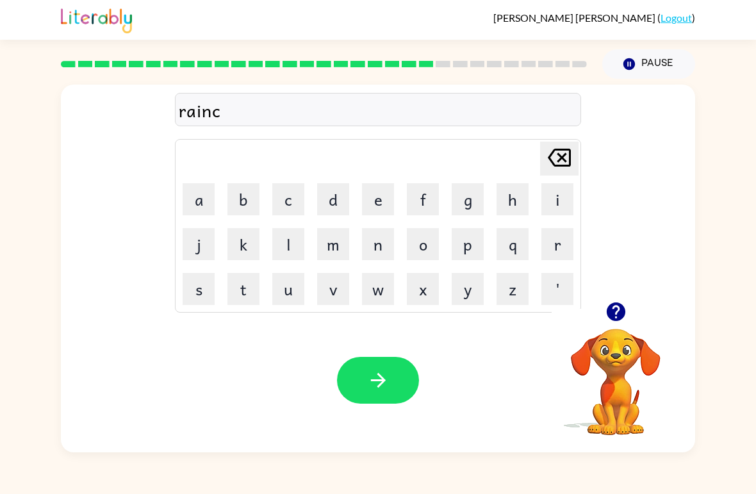
click at [419, 245] on button "o" at bounding box center [423, 244] width 32 height 32
click at [290, 288] on button "u" at bounding box center [288, 289] width 32 height 32
click at [240, 295] on button "t" at bounding box center [244, 289] width 32 height 32
click at [562, 157] on icon at bounding box center [559, 158] width 23 height 18
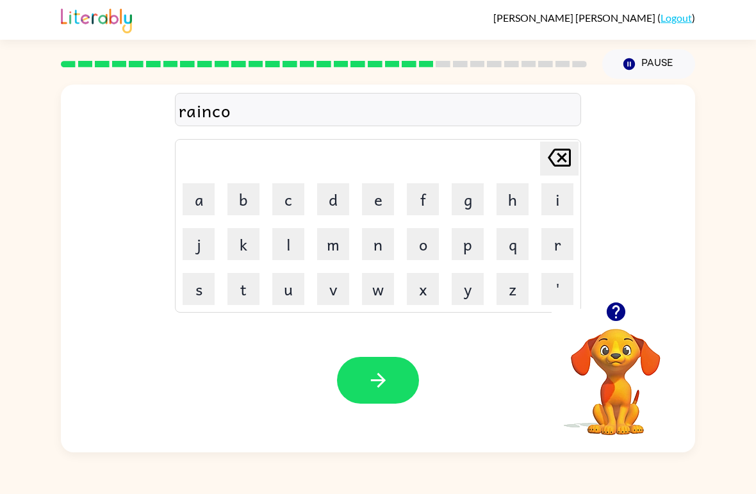
click at [614, 360] on video "Your browser must support playing .mp4 files to use Literably. Please try using…" at bounding box center [616, 373] width 128 height 128
click at [613, 313] on icon "button" at bounding box center [615, 311] width 19 height 19
click at [253, 286] on button "t" at bounding box center [244, 289] width 32 height 32
click at [563, 160] on icon at bounding box center [559, 158] width 23 height 18
click at [556, 169] on icon "[PERSON_NAME] last character input" at bounding box center [559, 157] width 31 height 31
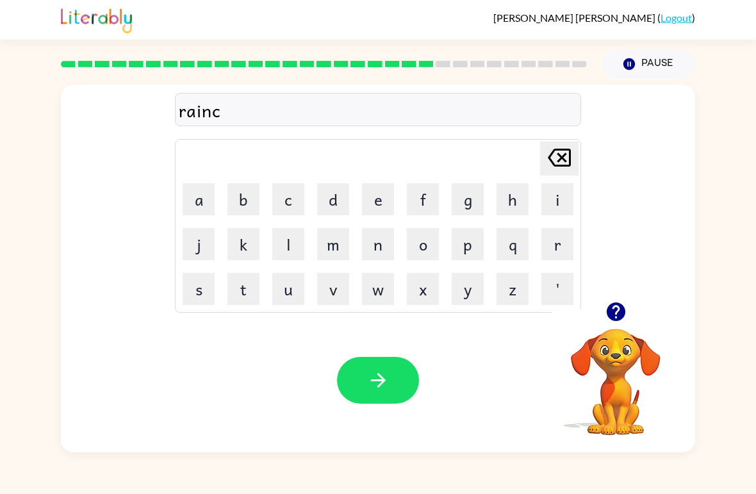
click at [432, 242] on button "o" at bounding box center [423, 244] width 32 height 32
click at [198, 198] on button "a" at bounding box center [199, 199] width 32 height 32
click at [247, 291] on button "t" at bounding box center [244, 289] width 32 height 32
click at [379, 378] on icon "button" at bounding box center [378, 380] width 22 height 22
click at [344, 240] on button "m" at bounding box center [333, 244] width 32 height 32
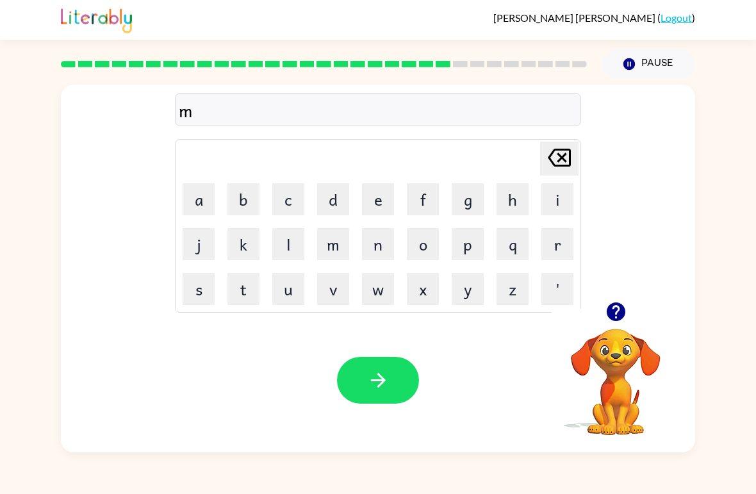
click at [199, 203] on button "a" at bounding box center [199, 199] width 32 height 32
click at [558, 243] on button "r" at bounding box center [558, 244] width 32 height 32
click at [288, 206] on button "c" at bounding box center [288, 199] width 32 height 32
click at [376, 204] on button "e" at bounding box center [378, 199] width 32 height 32
click at [558, 244] on button "r" at bounding box center [558, 244] width 32 height 32
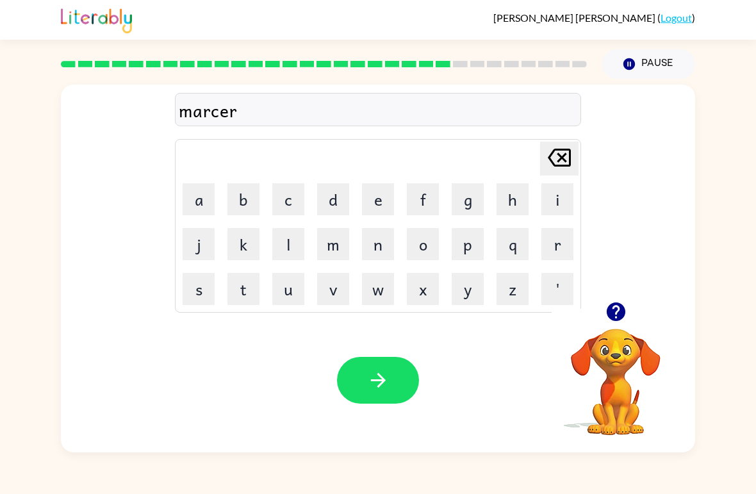
click at [391, 381] on button "button" at bounding box center [378, 380] width 82 height 47
click at [204, 195] on button "a" at bounding box center [199, 199] width 32 height 32
click at [340, 197] on button "d" at bounding box center [333, 199] width 32 height 32
click at [327, 295] on button "v" at bounding box center [333, 289] width 32 height 32
click at [195, 206] on button "a" at bounding box center [199, 199] width 32 height 32
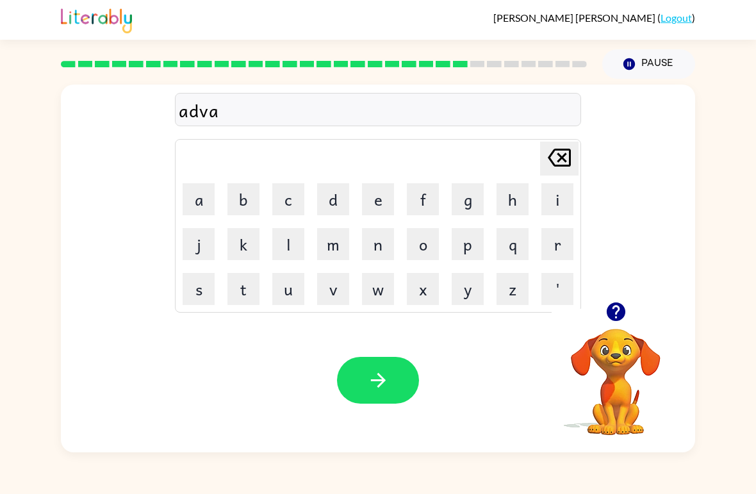
click at [382, 243] on button "n" at bounding box center [378, 244] width 32 height 32
click at [290, 192] on button "c" at bounding box center [288, 199] width 32 height 32
click at [566, 198] on button "i" at bounding box center [558, 199] width 32 height 32
click at [383, 246] on button "n" at bounding box center [378, 244] width 32 height 32
click at [457, 195] on button "g" at bounding box center [468, 199] width 32 height 32
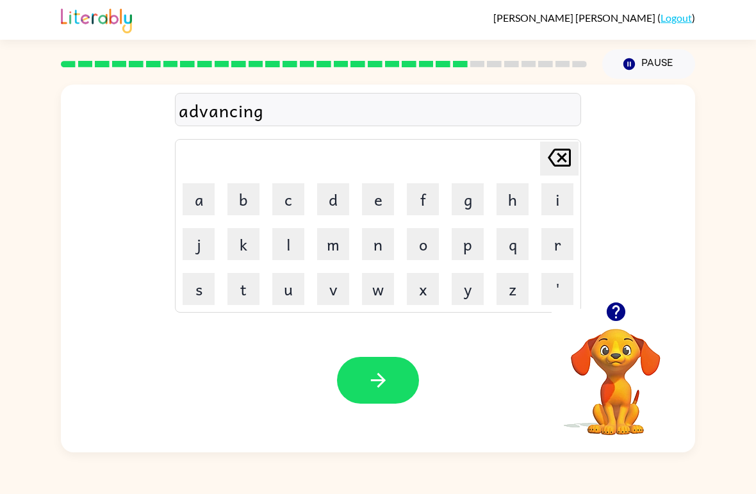
click at [380, 363] on button "button" at bounding box center [378, 380] width 82 height 47
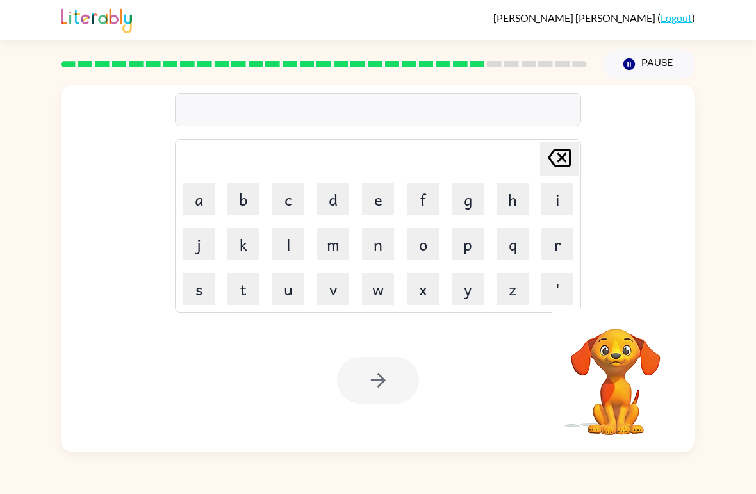
click at [508, 77] on div at bounding box center [324, 64] width 542 height 45
click at [531, 77] on div at bounding box center [324, 64] width 542 height 45
click at [531, 76] on div at bounding box center [324, 64] width 542 height 45
click at [563, 78] on div at bounding box center [324, 64] width 542 height 45
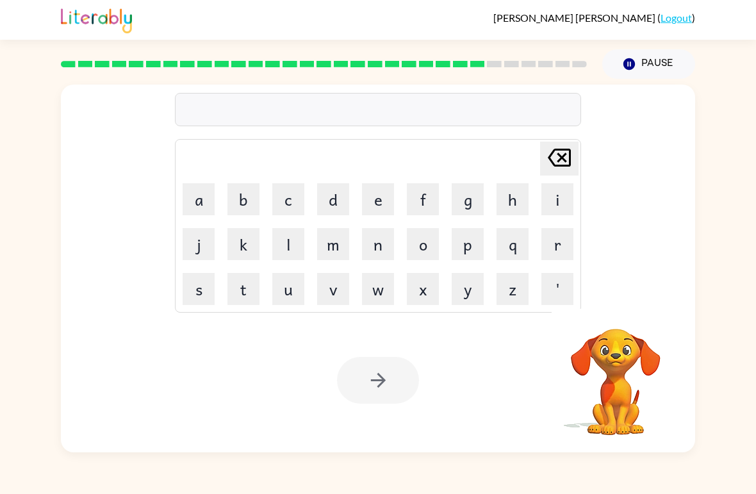
click at [474, 193] on button "g" at bounding box center [468, 199] width 32 height 32
click at [426, 244] on button "o" at bounding box center [423, 244] width 32 height 32
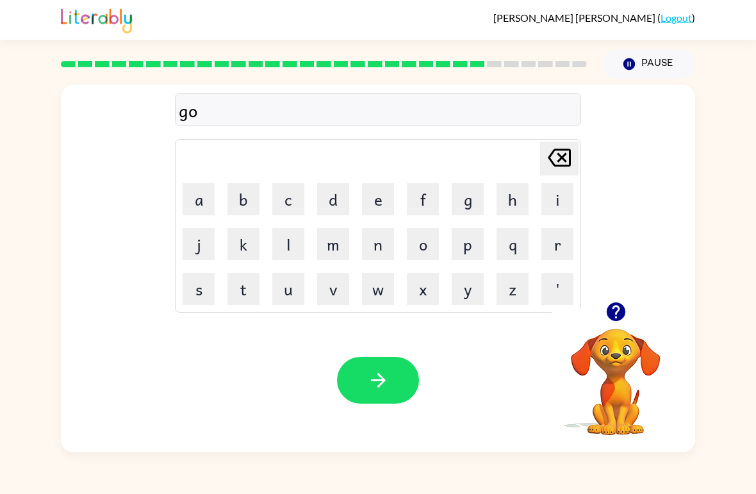
click at [242, 192] on button "b" at bounding box center [244, 199] width 32 height 32
click at [285, 244] on button "l" at bounding box center [288, 244] width 32 height 32
click at [383, 247] on button "n" at bounding box center [378, 244] width 32 height 32
click at [553, 199] on button "i" at bounding box center [558, 199] width 32 height 32
click at [292, 250] on button "l" at bounding box center [288, 244] width 32 height 32
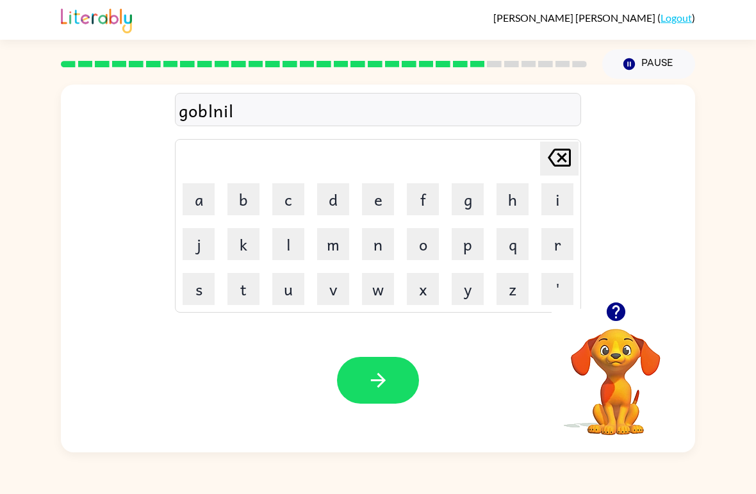
click at [385, 361] on button "button" at bounding box center [378, 380] width 82 height 47
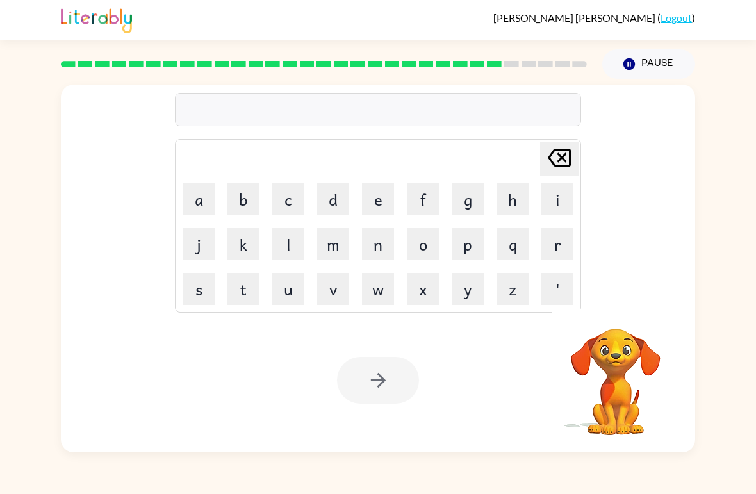
click at [463, 203] on button "g" at bounding box center [468, 199] width 32 height 32
click at [422, 249] on button "o" at bounding box center [423, 244] width 32 height 32
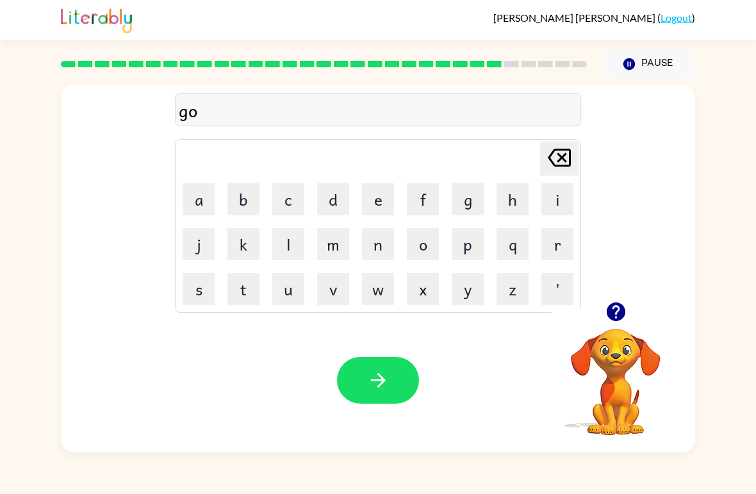
click at [336, 291] on button "v" at bounding box center [333, 289] width 32 height 32
click at [382, 203] on button "e" at bounding box center [378, 199] width 32 height 32
click at [561, 254] on button "r" at bounding box center [558, 244] width 32 height 32
click at [333, 245] on button "m" at bounding box center [333, 244] width 32 height 32
click at [374, 199] on button "e" at bounding box center [378, 199] width 32 height 32
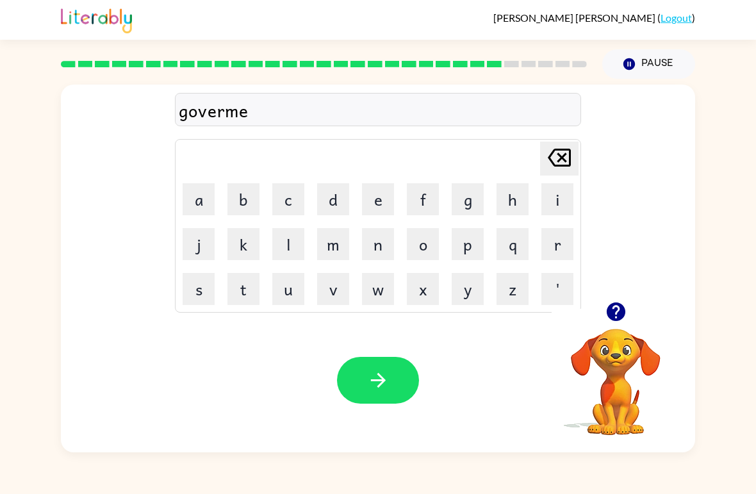
click at [376, 243] on button "n" at bounding box center [378, 244] width 32 height 32
click at [235, 282] on button "t" at bounding box center [244, 289] width 32 height 32
click at [392, 385] on button "button" at bounding box center [378, 380] width 82 height 47
click at [206, 286] on button "s" at bounding box center [199, 289] width 32 height 32
click at [242, 288] on button "t" at bounding box center [244, 289] width 32 height 32
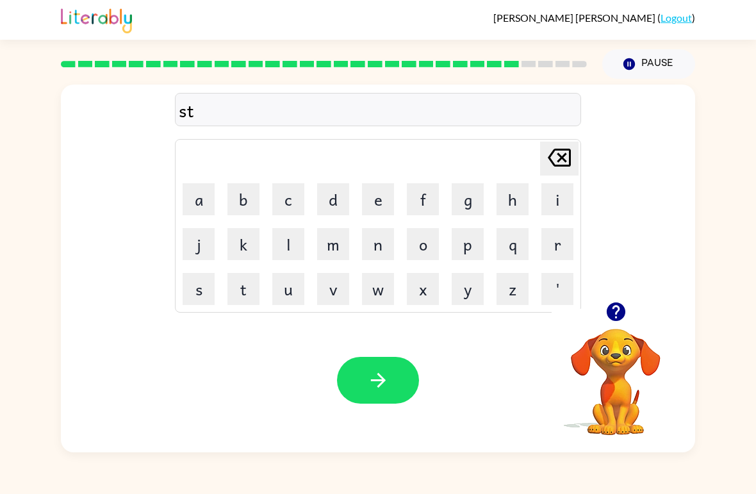
click at [551, 247] on button "r" at bounding box center [558, 244] width 32 height 32
click at [201, 189] on button "a" at bounding box center [199, 199] width 32 height 32
click at [557, 198] on button "i" at bounding box center [558, 199] width 32 height 32
click at [382, 247] on button "n" at bounding box center [378, 244] width 32 height 32
click at [361, 358] on button "button" at bounding box center [378, 380] width 82 height 47
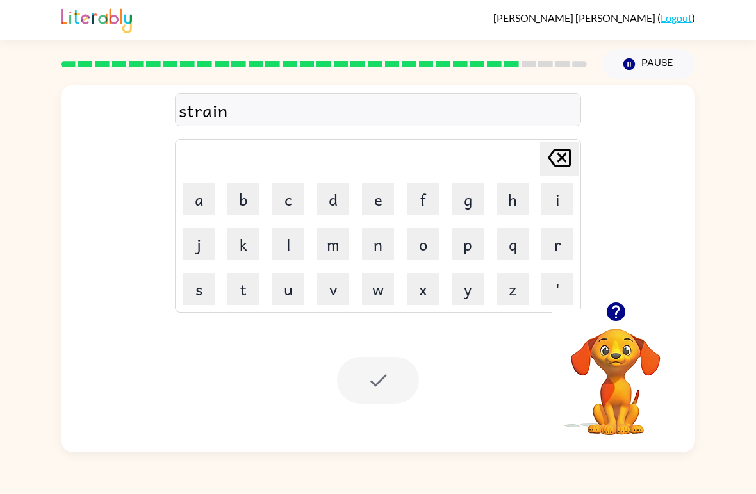
click at [380, 410] on div "Your browser must support playing .mp4 files to use Literably. Please try using…" at bounding box center [378, 380] width 634 height 144
click at [202, 290] on button "s" at bounding box center [199, 289] width 32 height 32
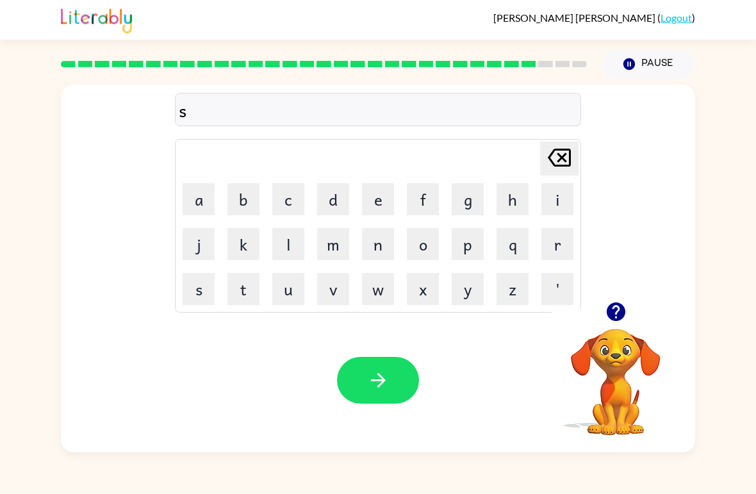
click at [517, 199] on button "h" at bounding box center [513, 199] width 32 height 32
click at [213, 198] on button "a" at bounding box center [199, 199] width 32 height 32
click at [468, 249] on button "p" at bounding box center [468, 244] width 32 height 32
click at [380, 196] on button "e" at bounding box center [378, 199] width 32 height 32
click at [374, 364] on button "button" at bounding box center [378, 380] width 82 height 47
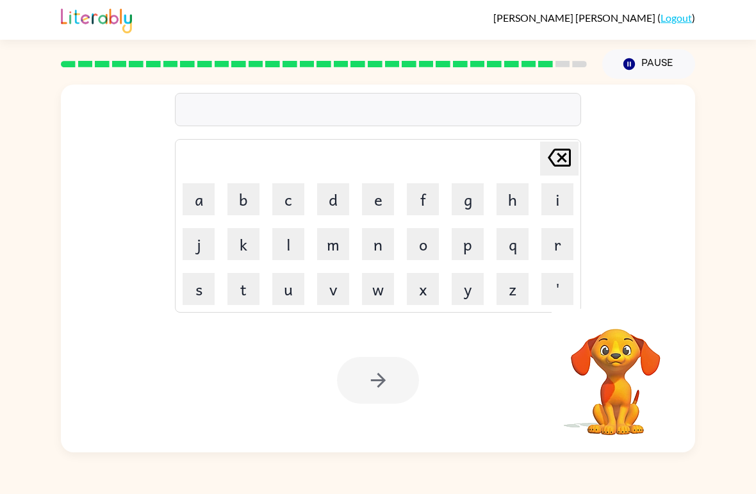
click at [381, 200] on button "e" at bounding box center [378, 199] width 32 height 32
click at [424, 293] on button "x" at bounding box center [423, 289] width 32 height 32
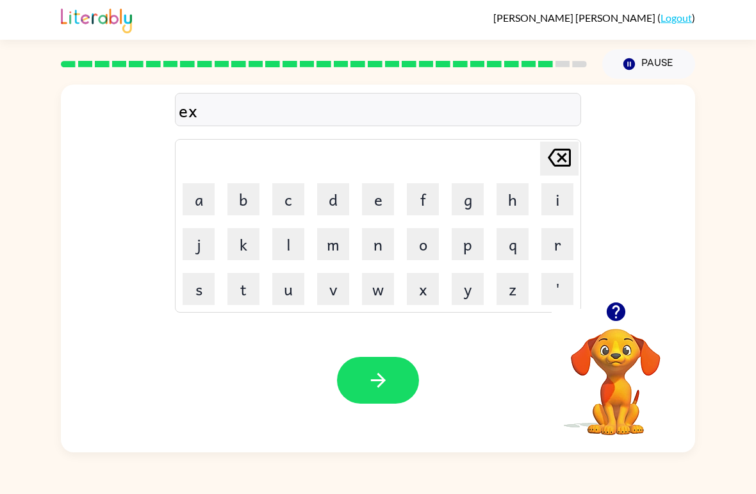
click at [294, 186] on button "c" at bounding box center [288, 199] width 32 height 32
click at [280, 247] on button "l" at bounding box center [288, 244] width 32 height 32
click at [554, 158] on icon "[PERSON_NAME] last character input" at bounding box center [559, 157] width 31 height 31
click at [287, 242] on button "l" at bounding box center [288, 244] width 32 height 32
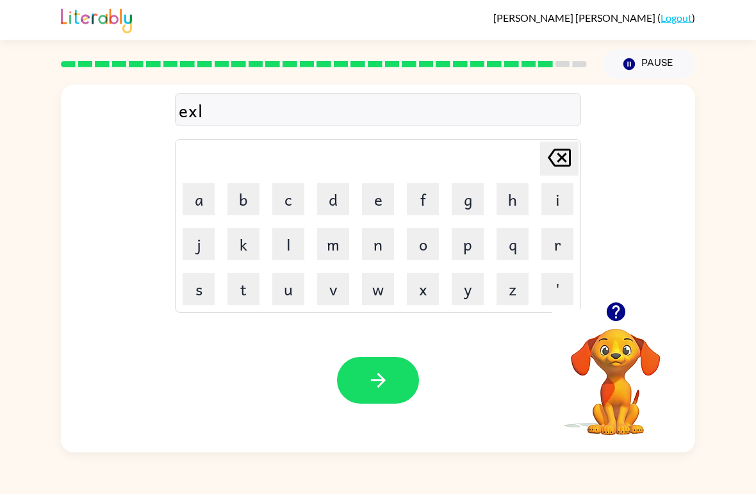
click at [199, 201] on button "a" at bounding box center [199, 199] width 32 height 32
click at [560, 207] on button "i" at bounding box center [558, 199] width 32 height 32
click at [385, 255] on button "n" at bounding box center [378, 244] width 32 height 32
click at [246, 284] on button "t" at bounding box center [244, 289] width 32 height 32
click at [606, 315] on icon "button" at bounding box center [616, 312] width 22 height 22
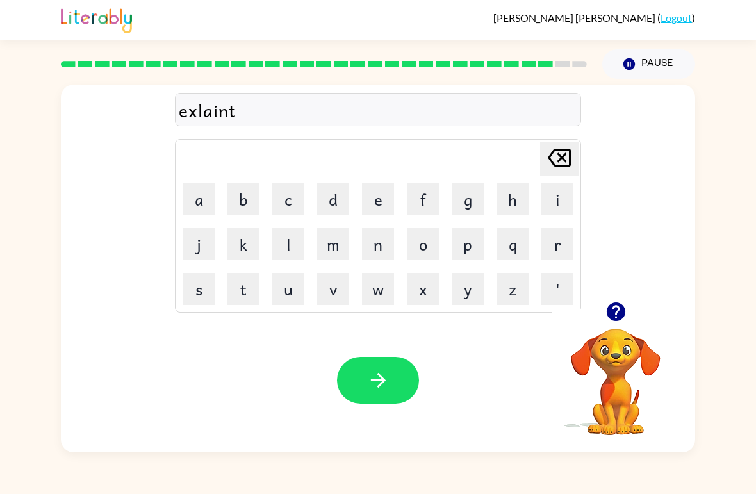
click at [564, 154] on icon "[PERSON_NAME] last character input" at bounding box center [559, 157] width 31 height 31
click at [570, 157] on icon at bounding box center [559, 158] width 23 height 18
click at [573, 160] on icon "[PERSON_NAME] last character input" at bounding box center [559, 157] width 31 height 31
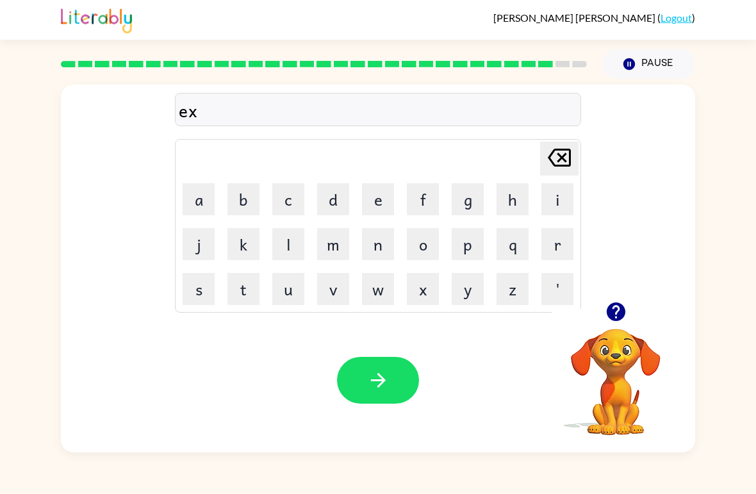
click at [204, 207] on button "a" at bounding box center [199, 199] width 32 height 32
click at [297, 242] on button "l" at bounding box center [288, 244] width 32 height 32
click at [185, 202] on button "a" at bounding box center [199, 199] width 32 height 32
click at [557, 203] on button "i" at bounding box center [558, 199] width 32 height 32
click at [376, 233] on button "n" at bounding box center [378, 244] width 32 height 32
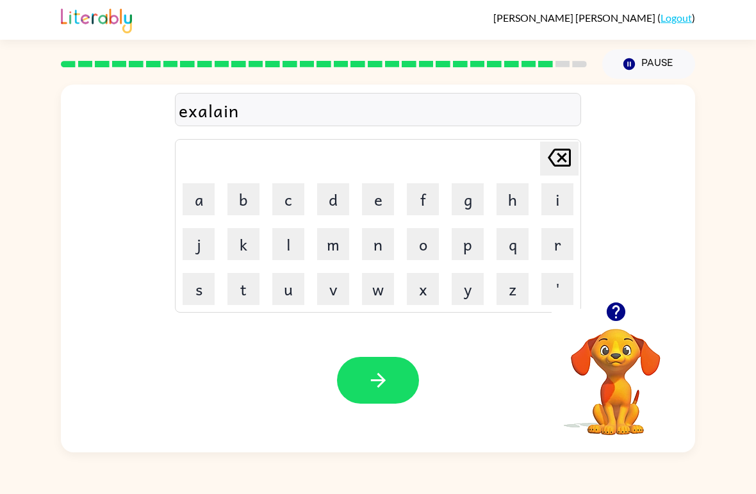
click at [256, 290] on button "t" at bounding box center [244, 289] width 32 height 32
click at [379, 363] on button "button" at bounding box center [378, 380] width 82 height 47
click at [204, 251] on button "j" at bounding box center [199, 244] width 32 height 32
click at [209, 197] on button "a" at bounding box center [199, 199] width 32 height 32
click at [377, 292] on button "w" at bounding box center [378, 289] width 32 height 32
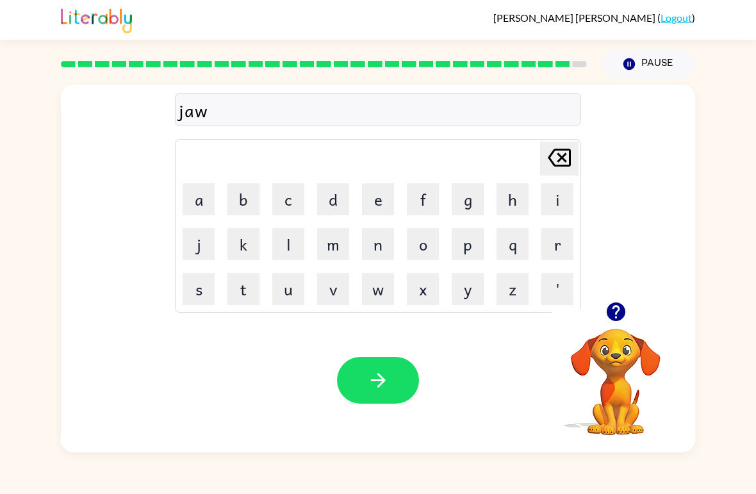
click at [240, 204] on button "b" at bounding box center [244, 199] width 32 height 32
click at [556, 238] on button "r" at bounding box center [558, 244] width 32 height 32
click at [203, 202] on button "a" at bounding box center [199, 199] width 32 height 32
click at [293, 197] on button "c" at bounding box center [288, 199] width 32 height 32
click at [242, 242] on button "k" at bounding box center [244, 244] width 32 height 32
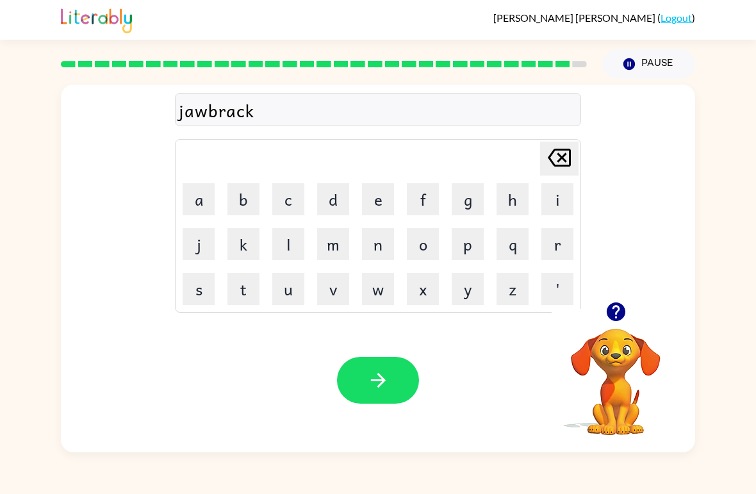
click at [385, 197] on button "e" at bounding box center [378, 199] width 32 height 32
click at [558, 252] on button "r" at bounding box center [558, 244] width 32 height 32
click at [373, 373] on icon "button" at bounding box center [378, 380] width 22 height 22
